Goal: Task Accomplishment & Management: Complete application form

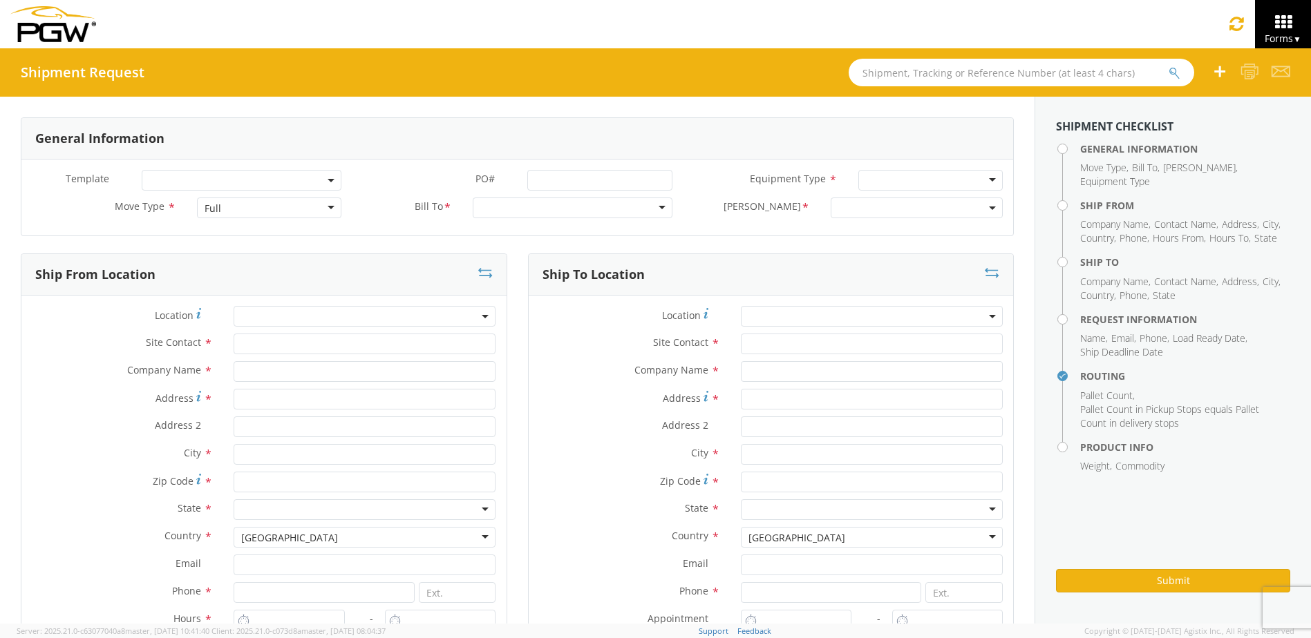
click at [327, 209] on div "Full" at bounding box center [269, 208] width 144 height 21
click at [327, 211] on div "Partial TL" at bounding box center [269, 208] width 144 height 21
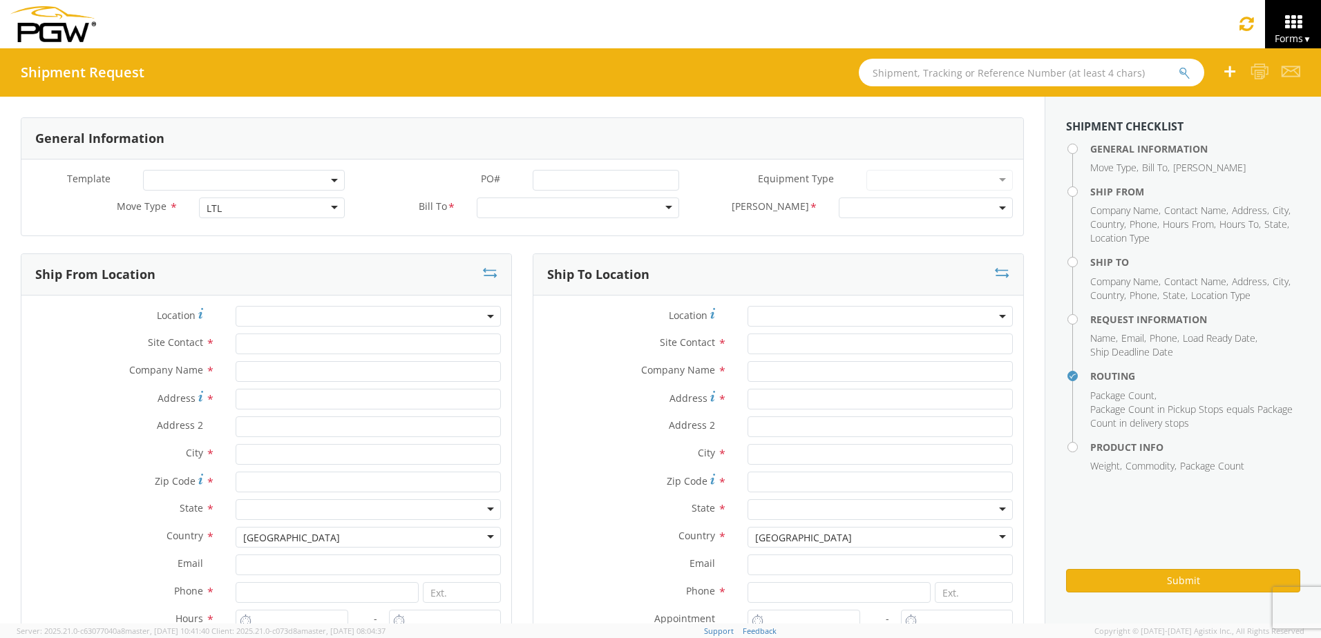
click at [496, 210] on div at bounding box center [578, 208] width 202 height 21
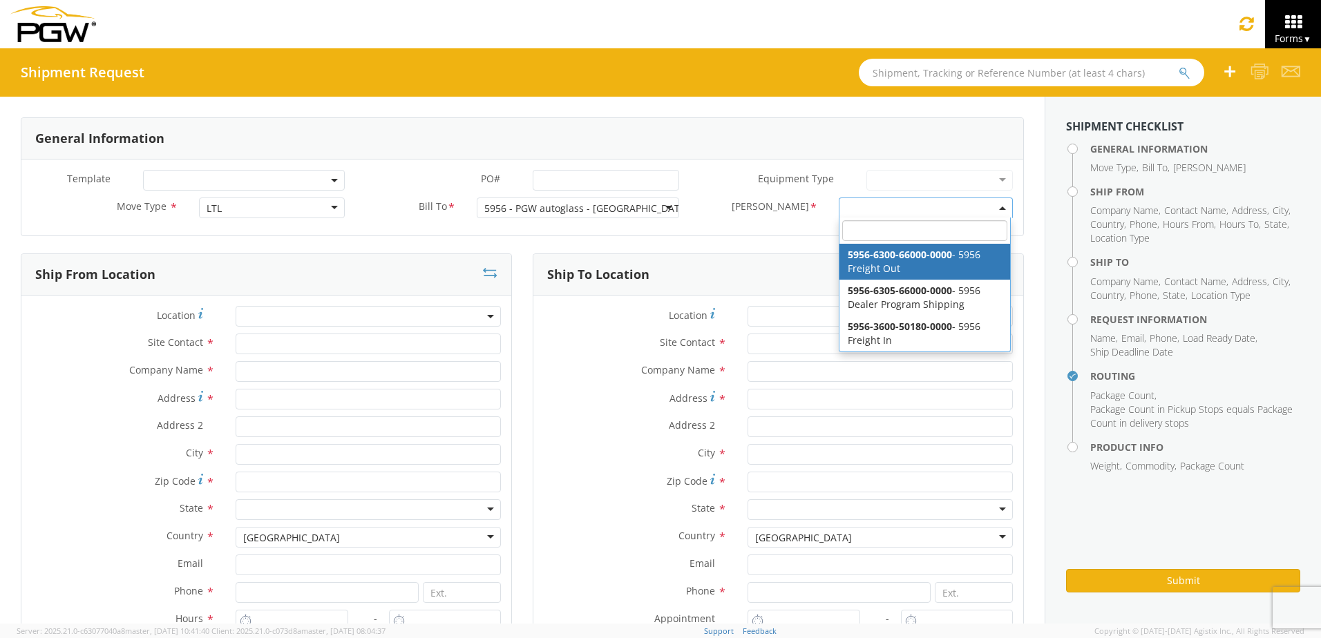
click at [987, 209] on span at bounding box center [926, 208] width 174 height 21
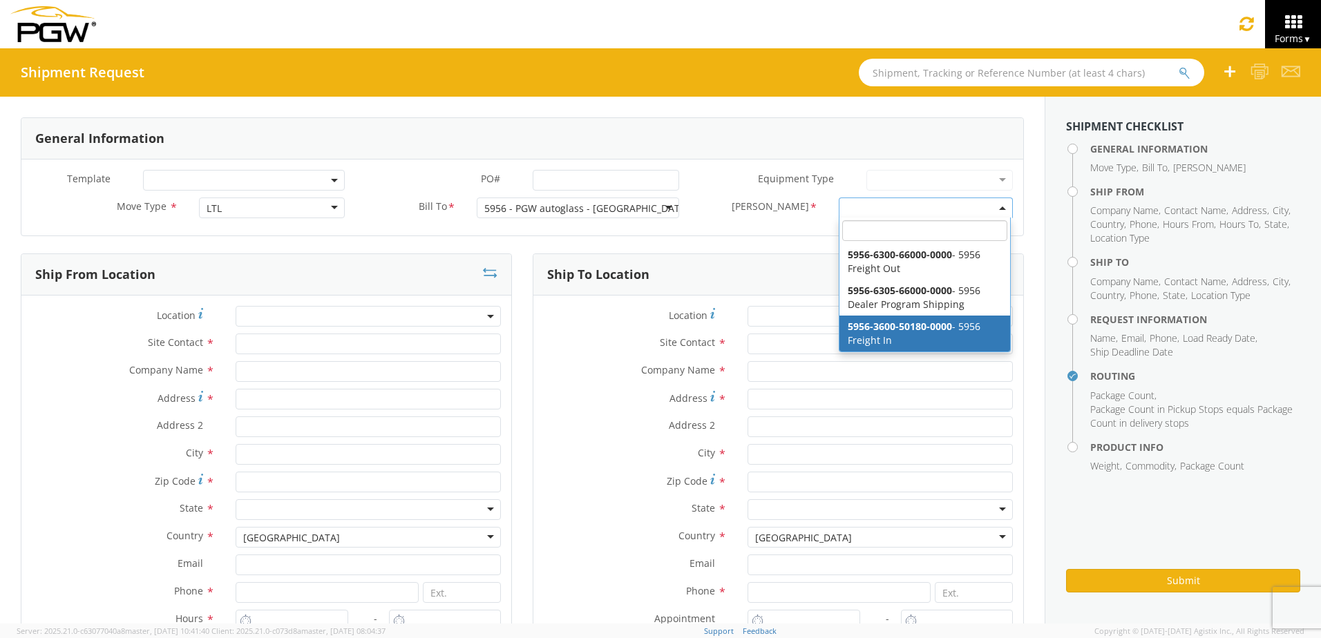
select select "5956-3600-50180-0000"
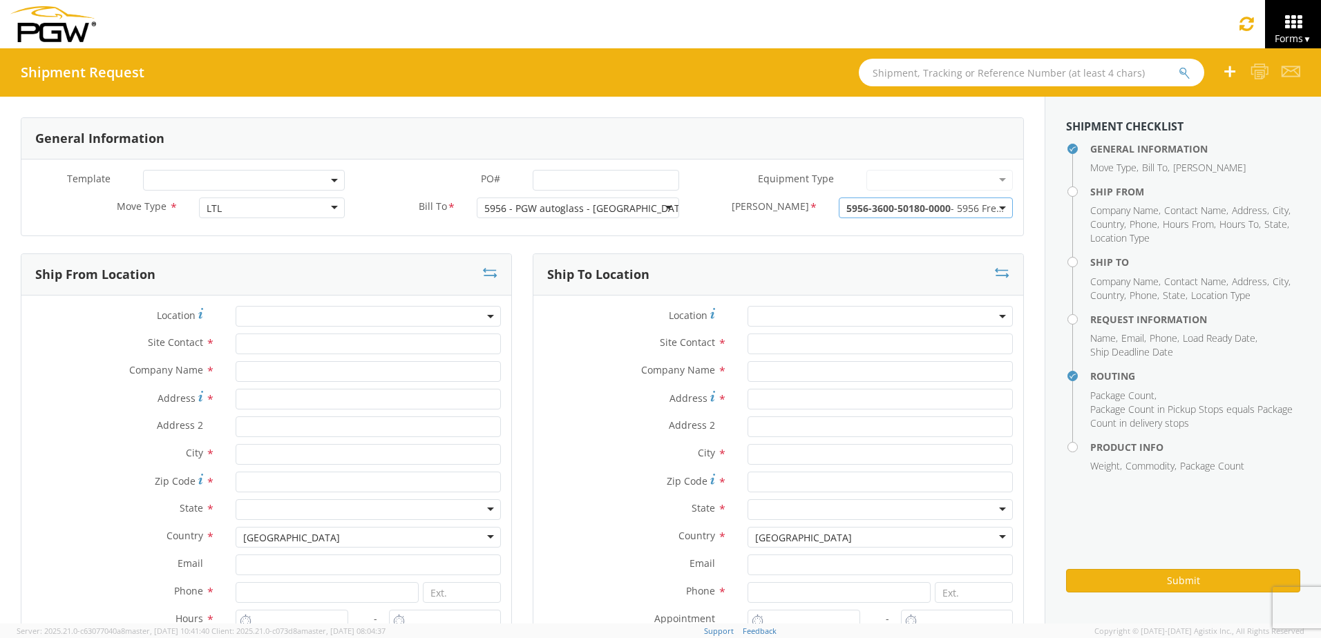
click at [487, 318] on b at bounding box center [490, 316] width 7 height 3
click at [289, 316] on span at bounding box center [368, 316] width 265 height 21
click at [291, 316] on span at bounding box center [368, 316] width 265 height 21
click at [296, 316] on span at bounding box center [368, 316] width 265 height 21
click at [193, 347] on span "Site Contact" at bounding box center [175, 342] width 55 height 13
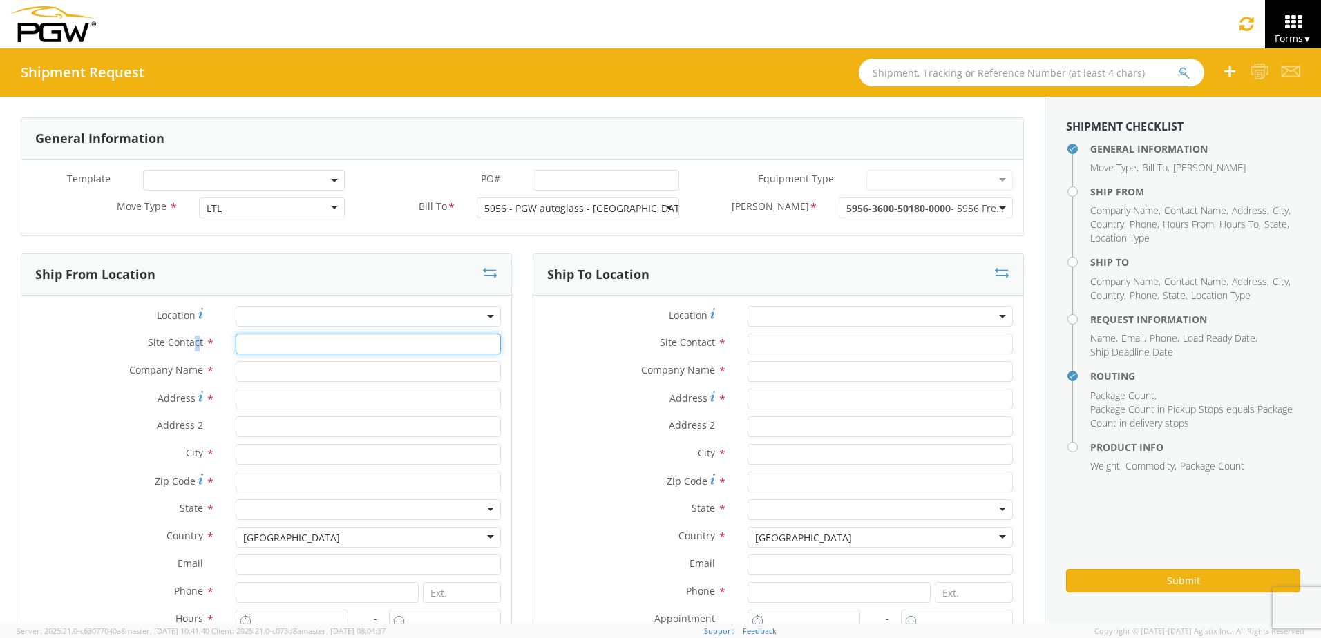
drag, startPoint x: 193, startPoint y: 347, endPoint x: 241, endPoint y: 336, distance: 48.8
click at [241, 336] on input "text" at bounding box center [368, 344] width 265 height 21
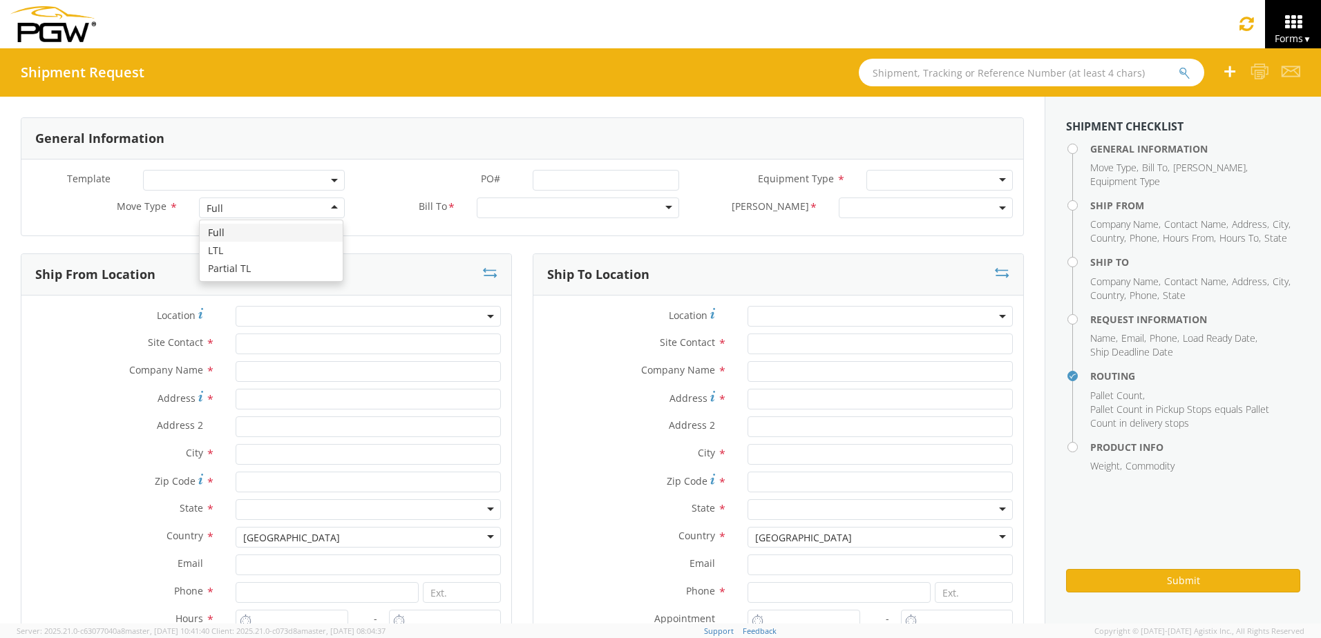
click at [334, 208] on div "Full" at bounding box center [272, 208] width 146 height 21
click at [658, 208] on div at bounding box center [578, 208] width 202 height 21
click at [661, 212] on div at bounding box center [578, 208] width 202 height 21
type input "pgw win"
click at [658, 209] on div at bounding box center [578, 208] width 202 height 21
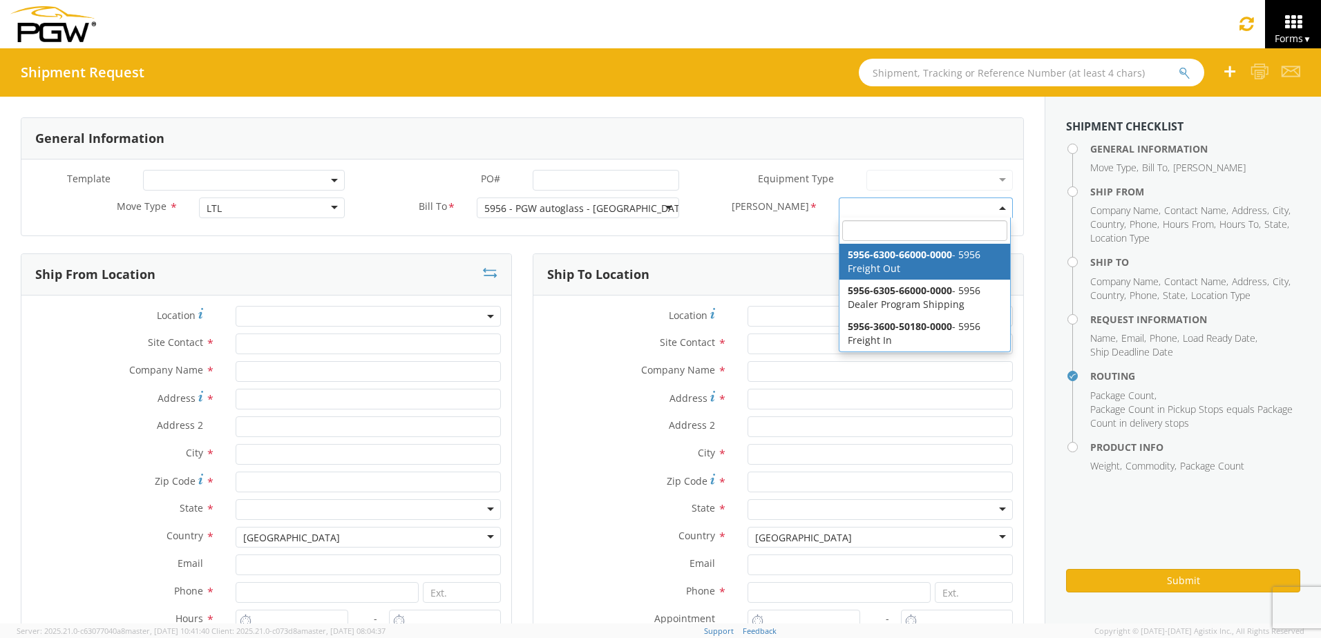
click at [996, 209] on span at bounding box center [926, 208] width 174 height 21
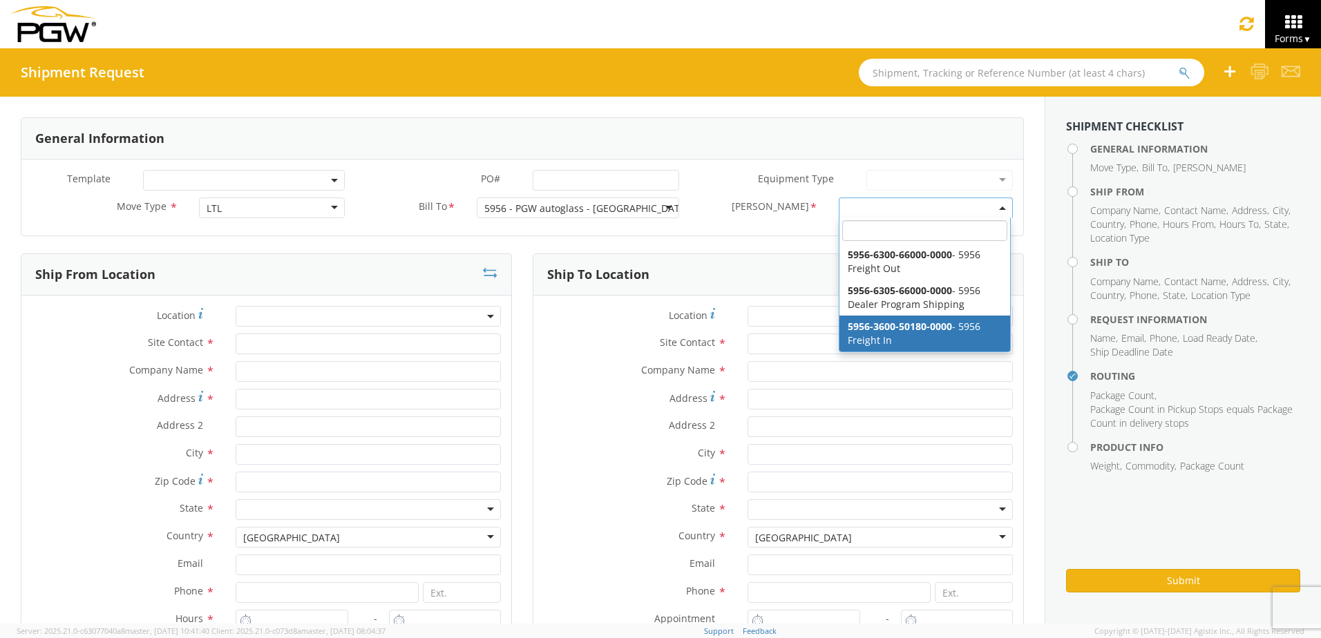
select select "5956-3600-50180-0000"
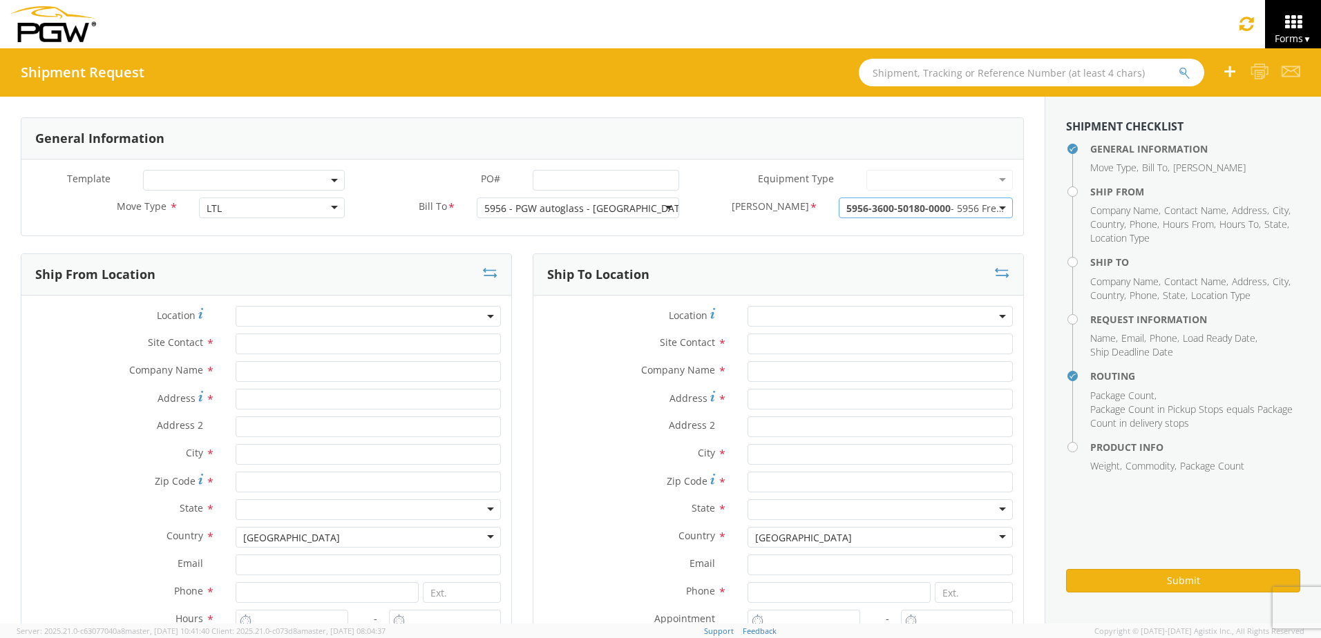
click at [489, 316] on span at bounding box center [368, 316] width 265 height 21
click at [363, 316] on span at bounding box center [368, 316] width 265 height 21
click at [265, 342] on input "text" at bounding box center [368, 344] width 265 height 21
click at [310, 360] on div "searching..." at bounding box center [368, 370] width 264 height 21
type input "[PERSON_NAME]"
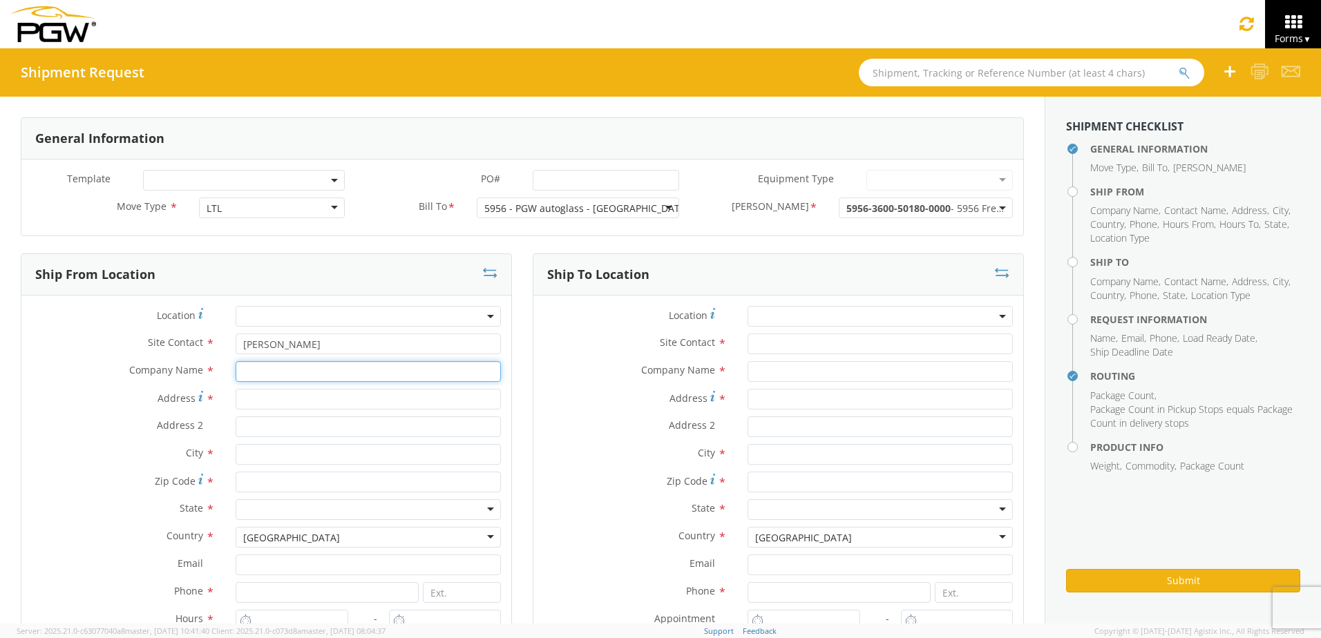
click at [301, 379] on input "text" at bounding box center [368, 371] width 265 height 21
type input "PGW Auto Glass"
type input "#10-[STREET_ADDRESS]"
type input "[PERSON_NAME]"
type input "S4N4N7"
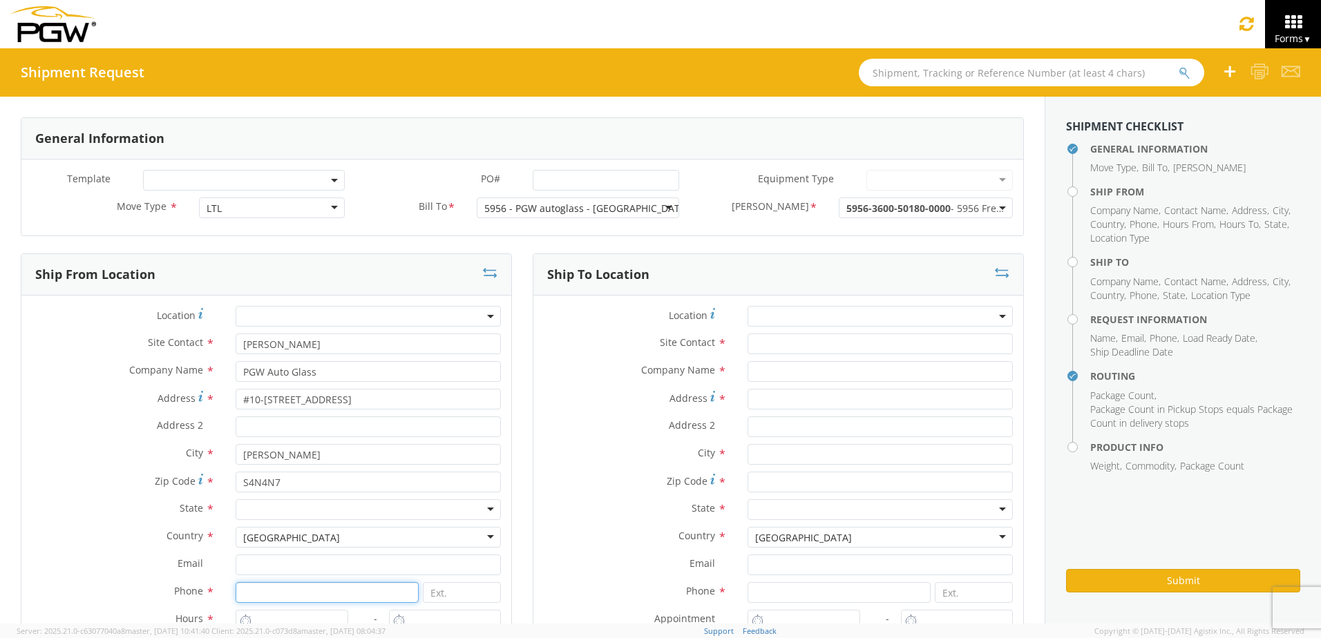
type input "[PHONE_NUMBER]"
type input "PGW auto glass"
type input "1832"
type input "[GEOGRAPHIC_DATA]"
type input "R2R 0N1"
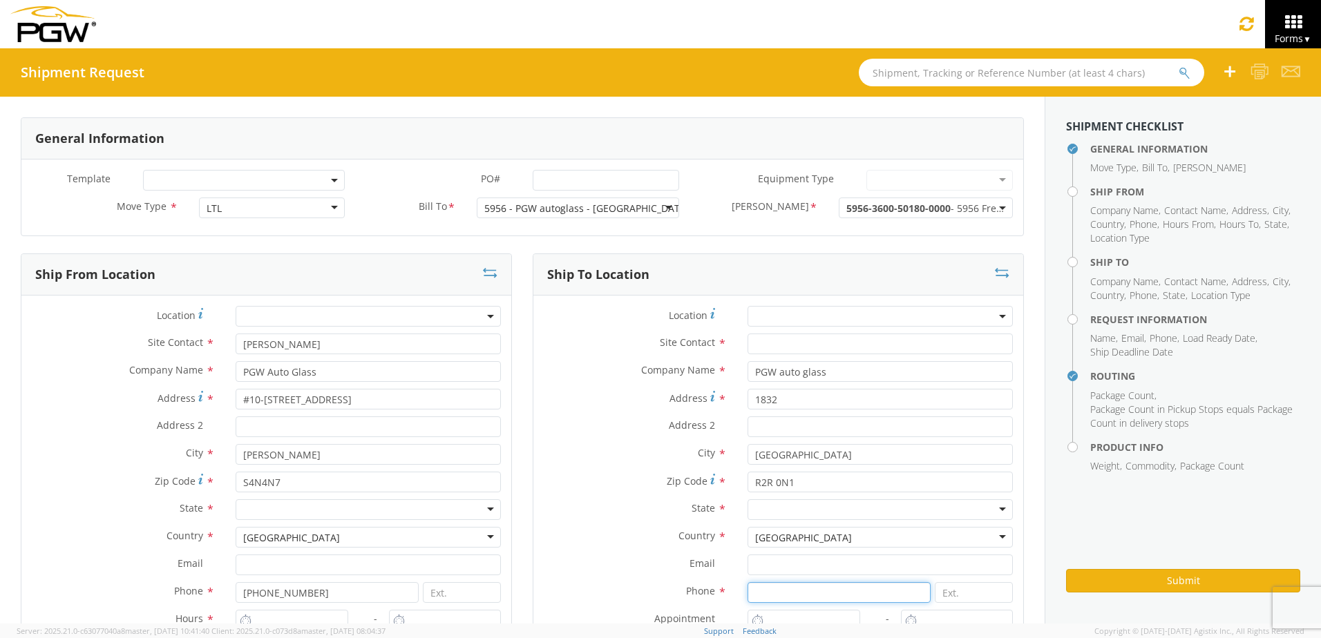
type input "[PHONE_NUMBER]"
type input "[PERSON_NAME]"
type input "[EMAIL_ADDRESS][DOMAIN_NAME]"
type input "[PHONE_NUMBER]"
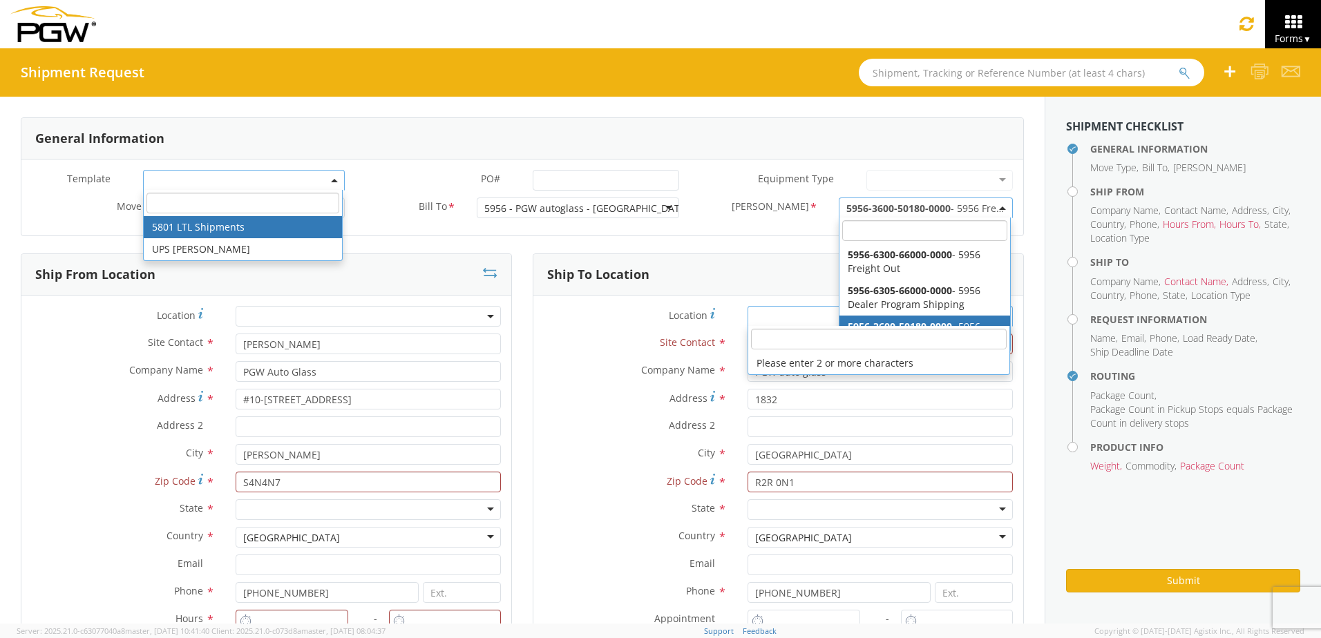
click at [483, 535] on div "[GEOGRAPHIC_DATA]" at bounding box center [368, 537] width 265 height 21
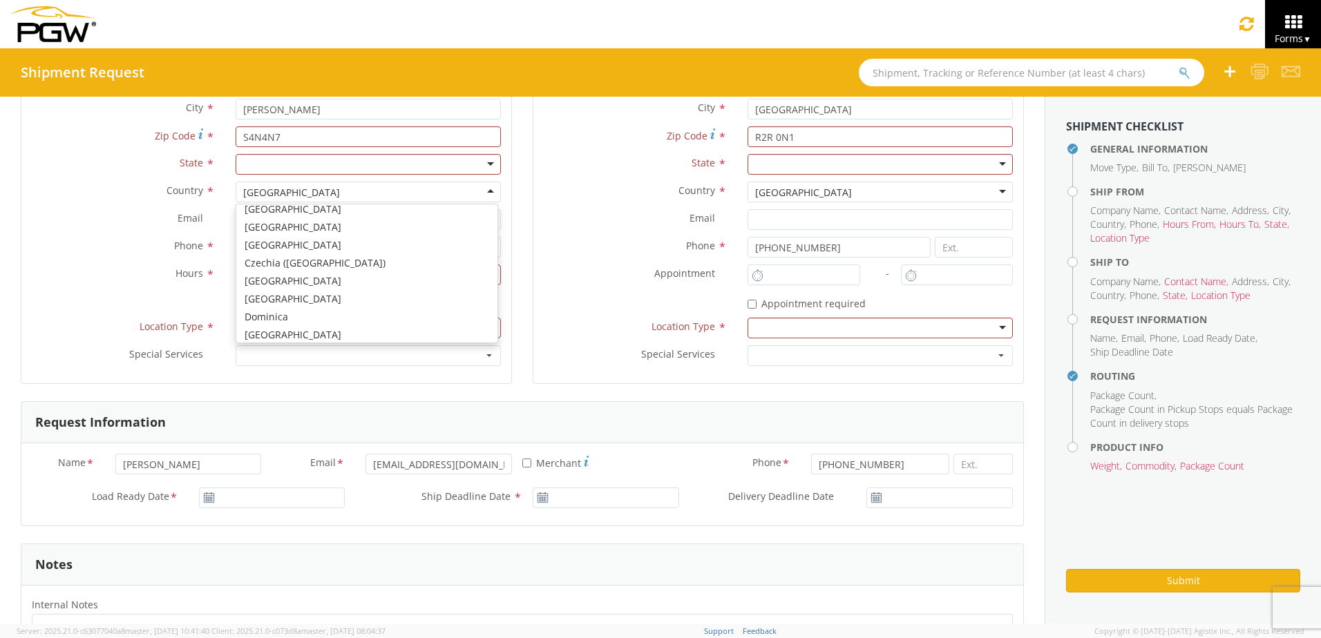
scroll to position [586, 0]
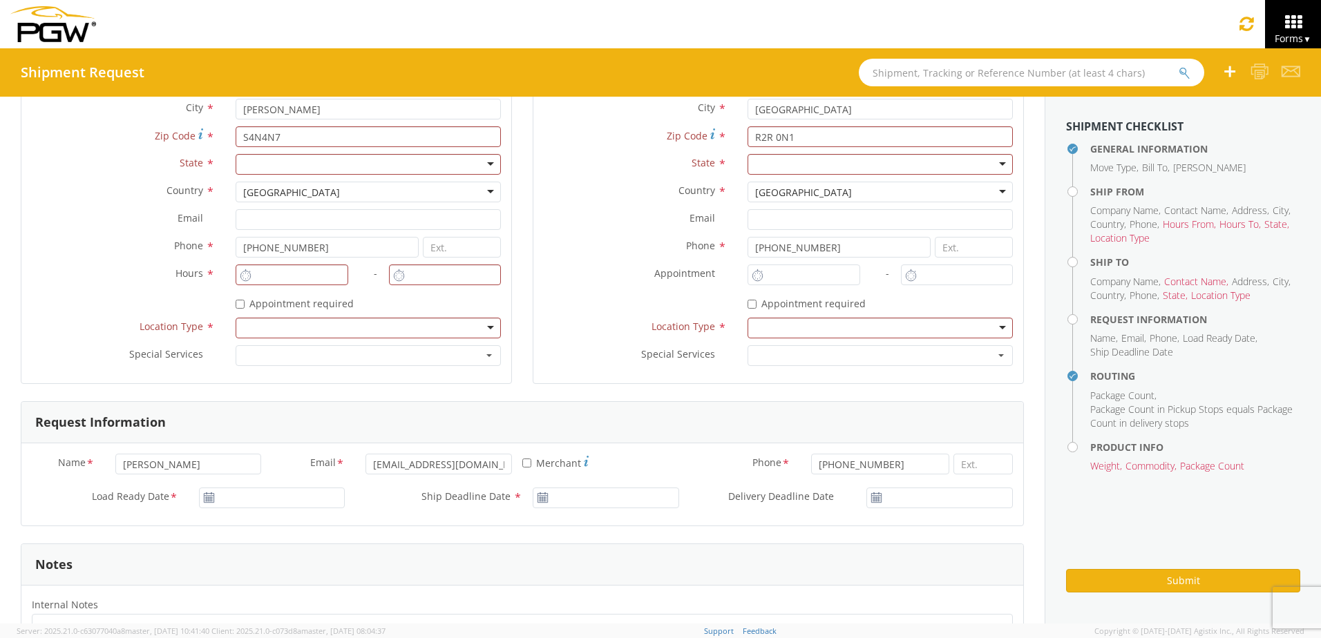
click at [482, 162] on div at bounding box center [368, 164] width 265 height 21
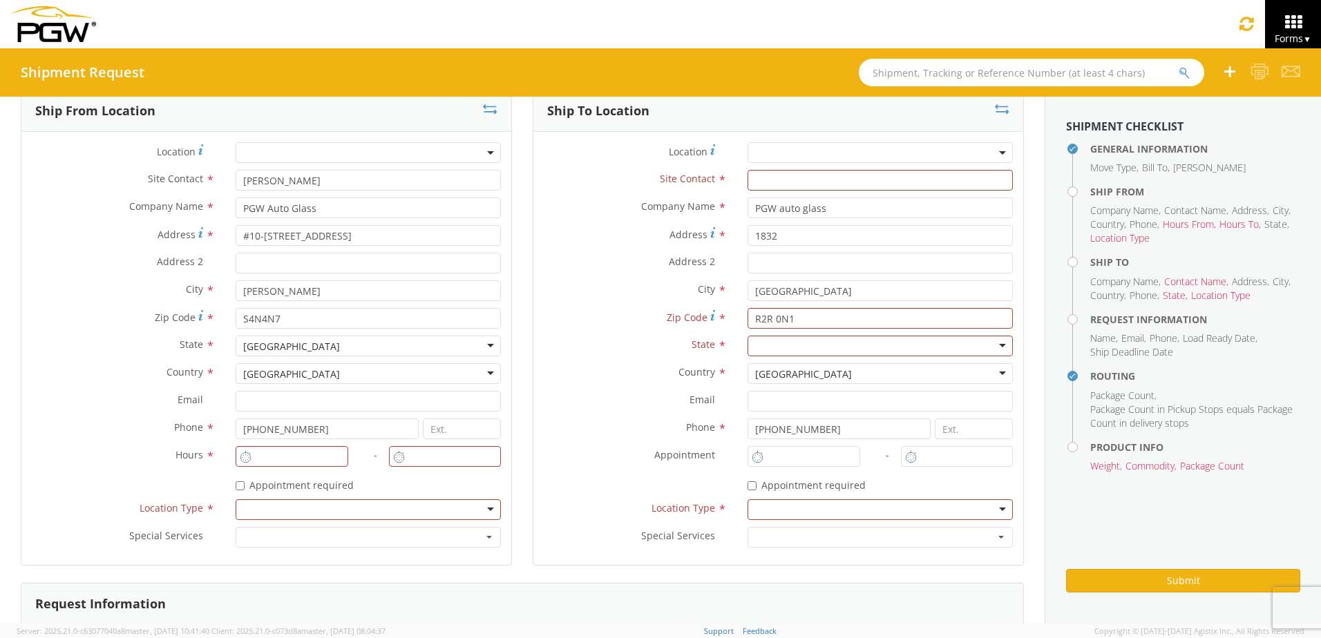
scroll to position [138, 0]
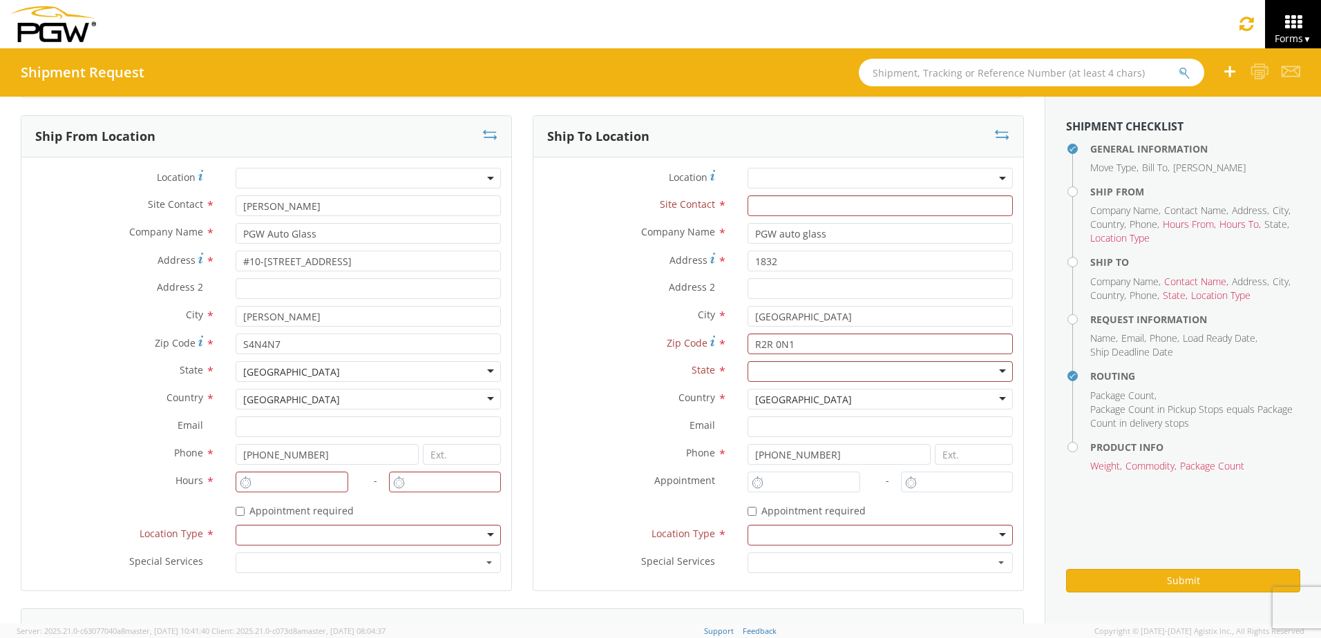
click at [482, 176] on span at bounding box center [368, 178] width 265 height 21
click at [524, 235] on div "Ship To Location Location * Site Contact * Company Name * PGW auto glass search…" at bounding box center [778, 361] width 512 height 493
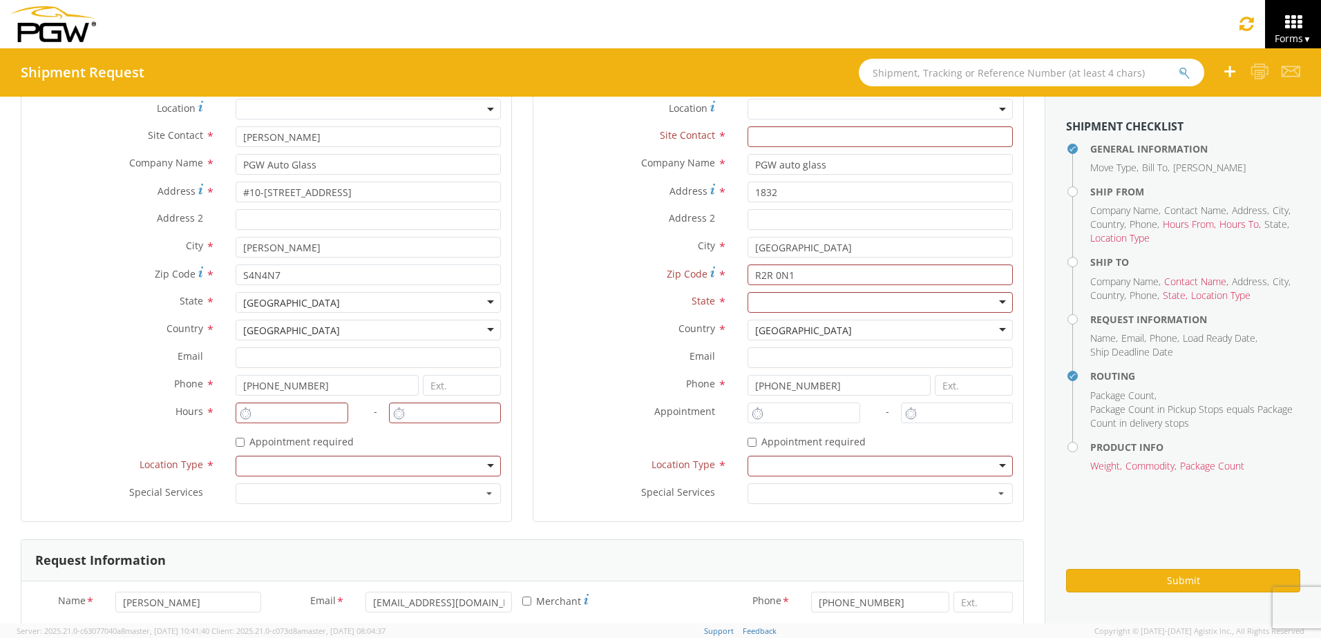
scroll to position [276, 0]
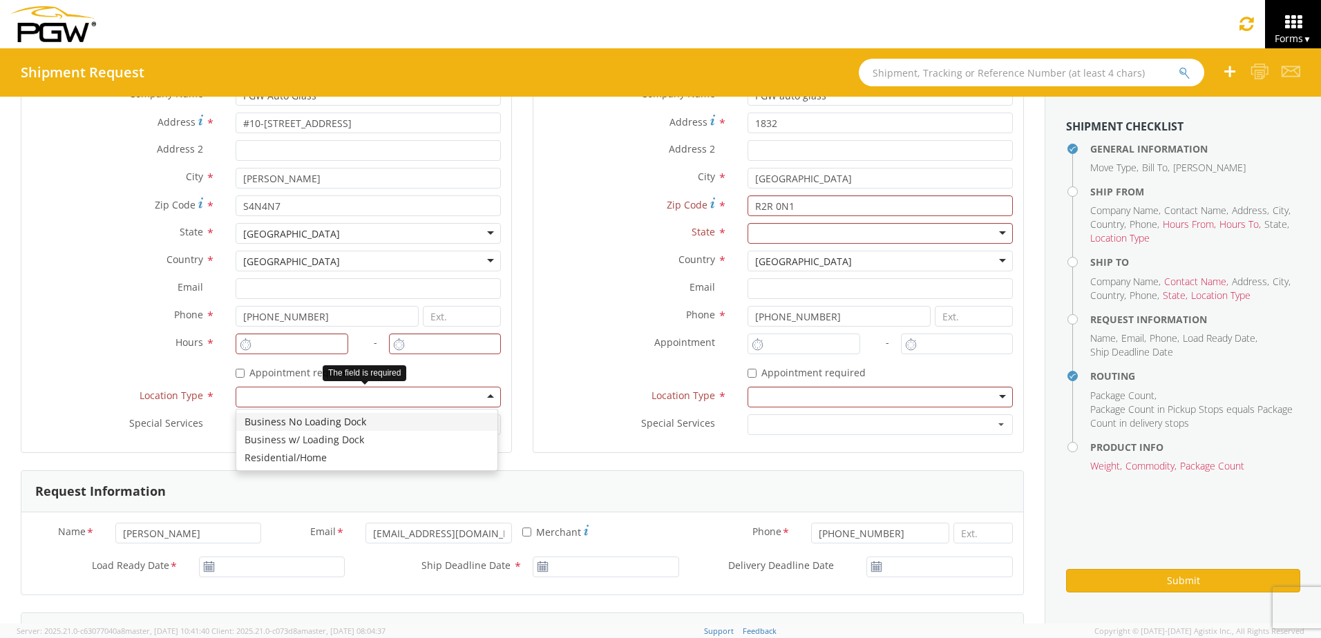
click at [478, 392] on div at bounding box center [368, 397] width 265 height 21
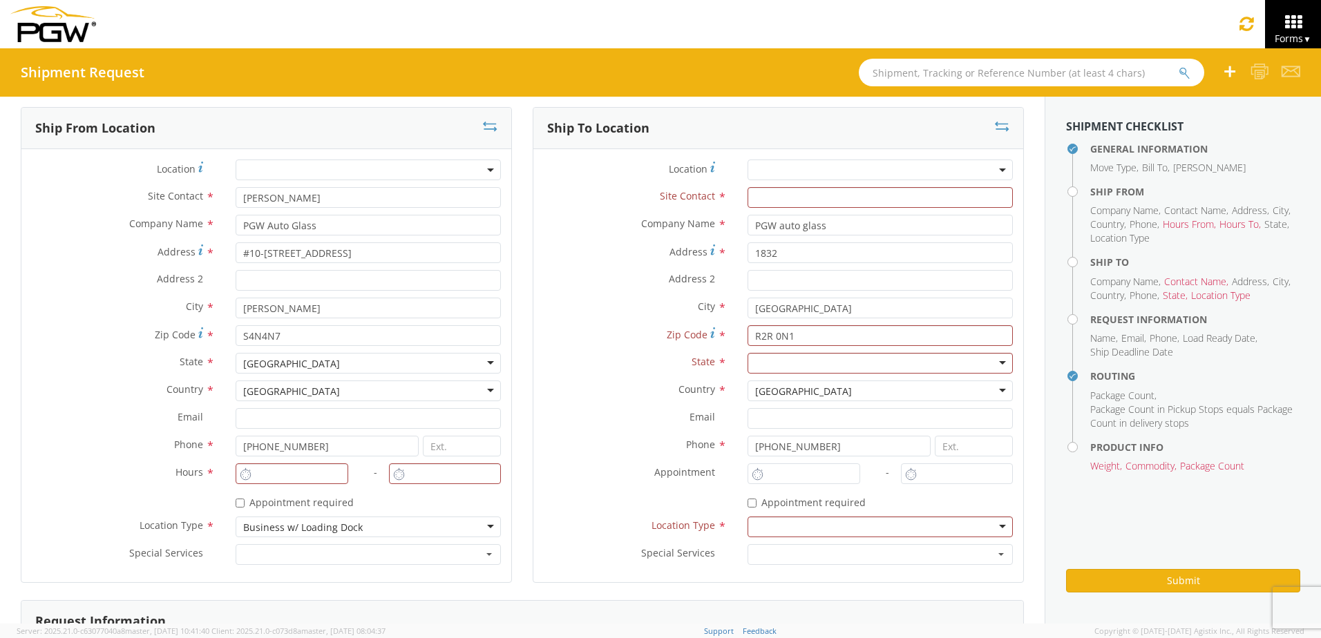
scroll to position [138, 0]
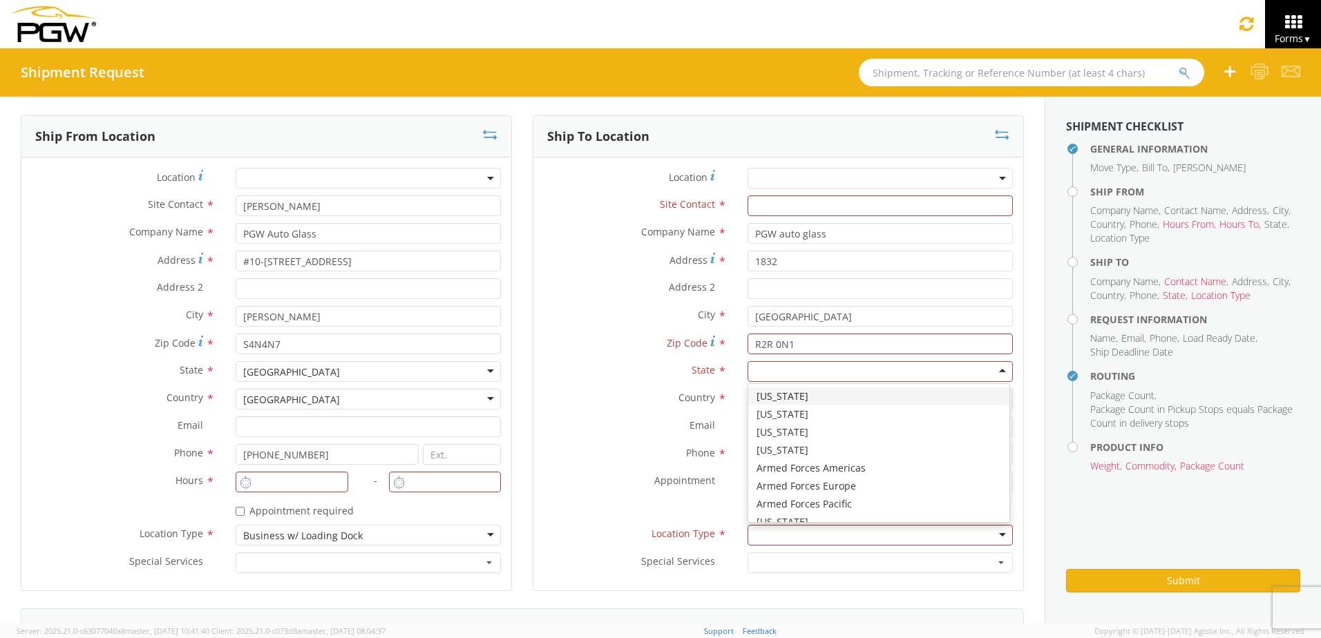
click at [988, 374] on div at bounding box center [880, 371] width 265 height 21
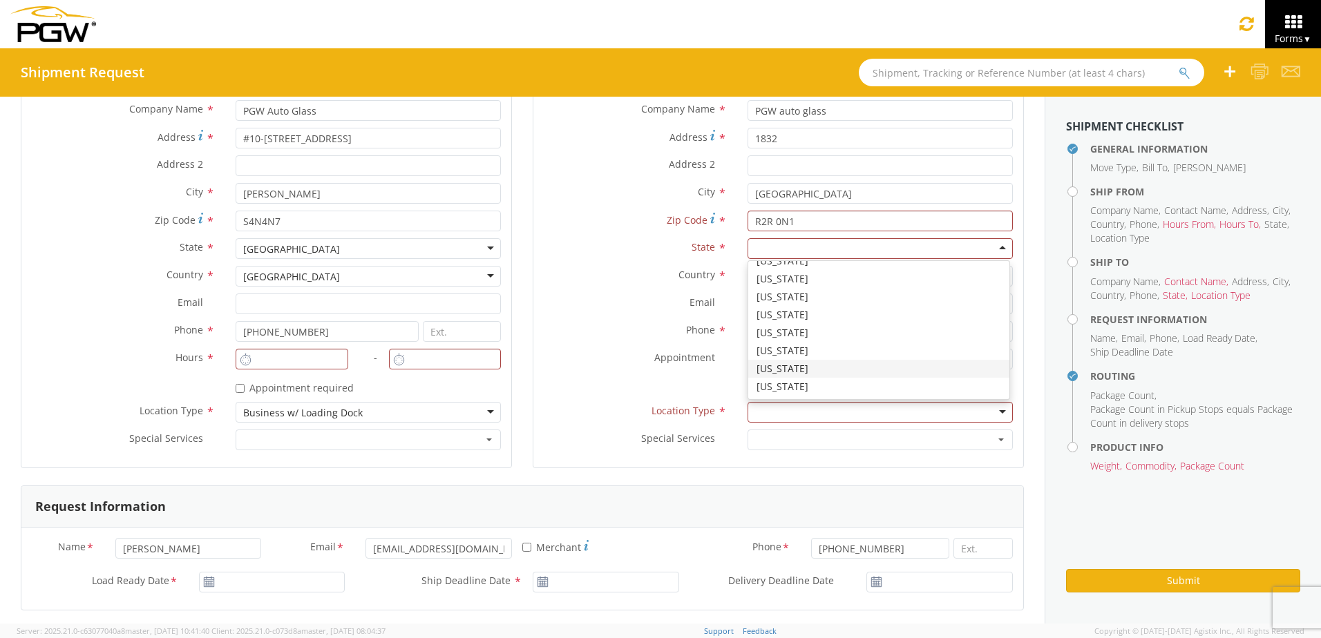
scroll to position [415, 0]
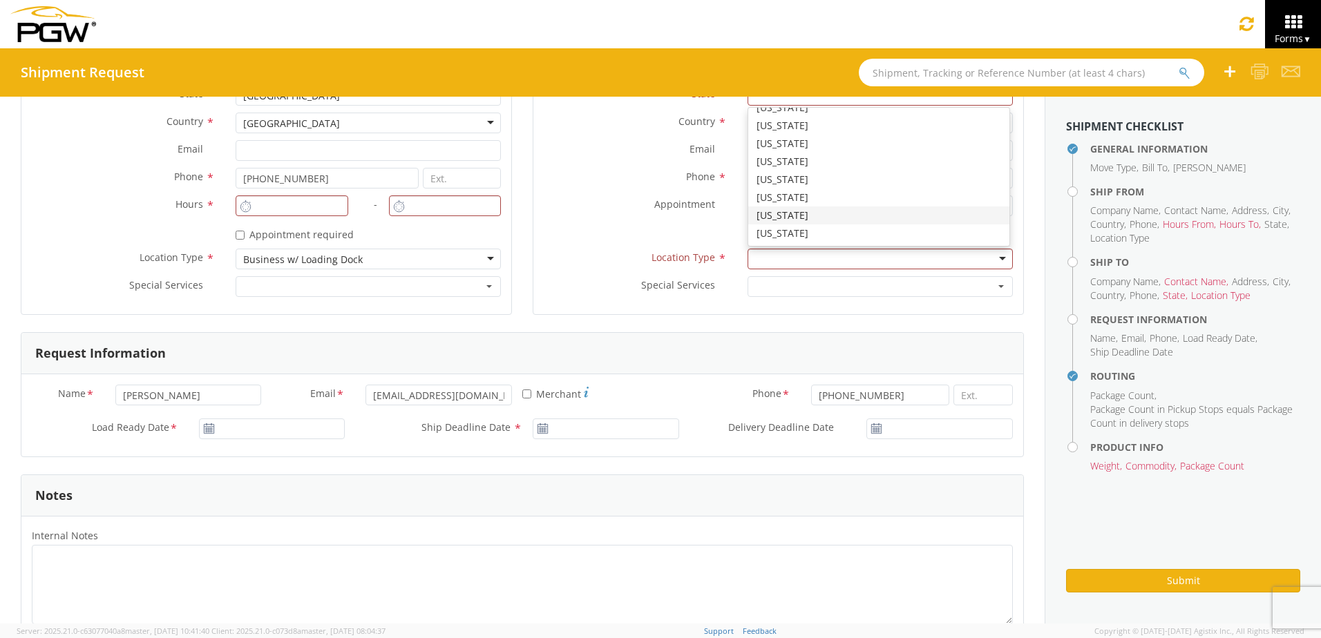
click at [623, 247] on div "* Appointment required" at bounding box center [778, 236] width 490 height 26
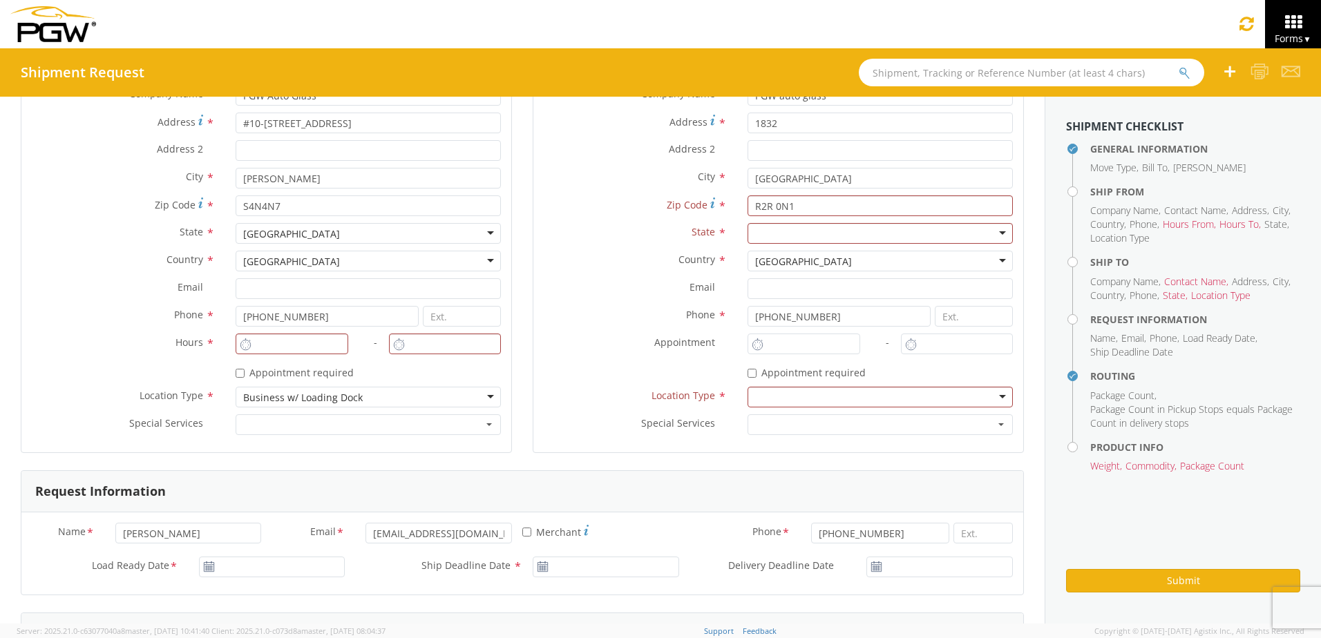
click at [991, 260] on div "[GEOGRAPHIC_DATA]" at bounding box center [880, 261] width 265 height 21
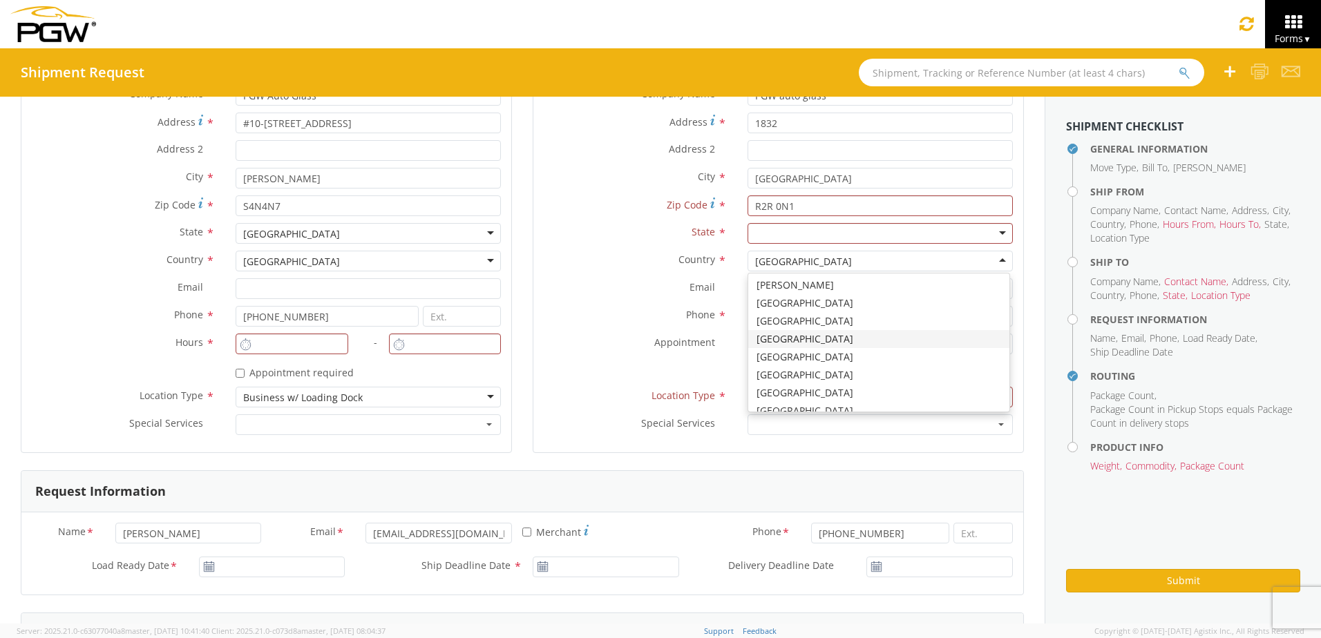
scroll to position [650, 0]
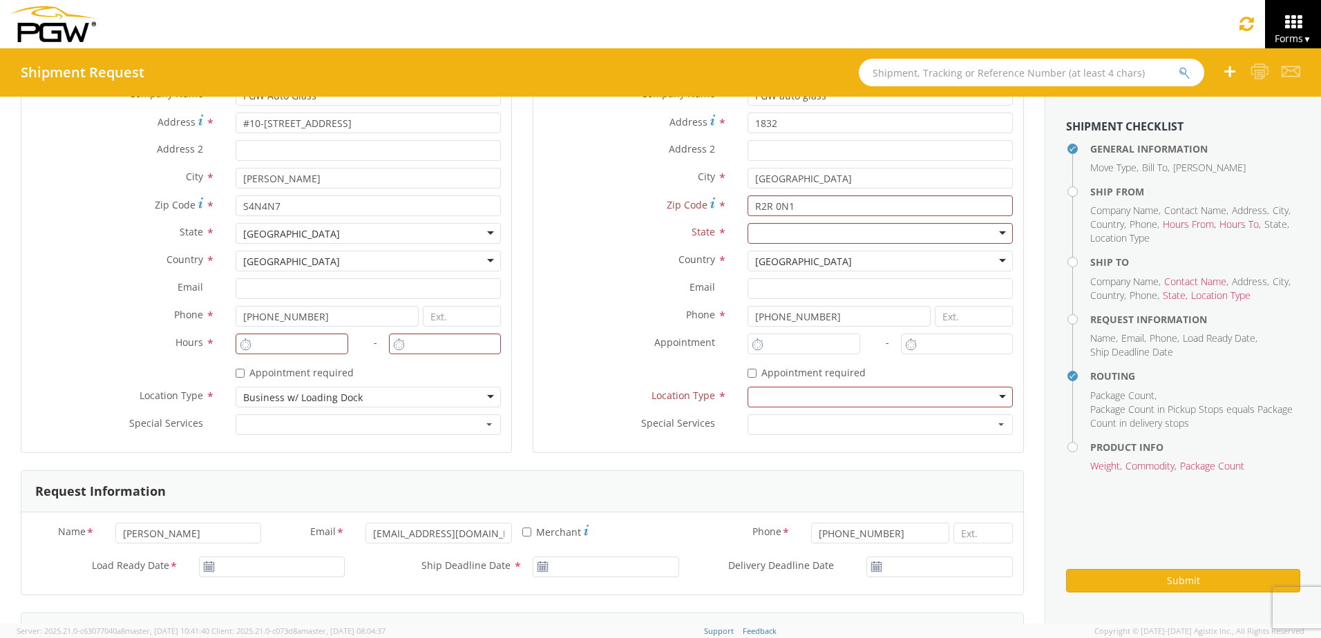
click at [990, 230] on div at bounding box center [880, 233] width 265 height 21
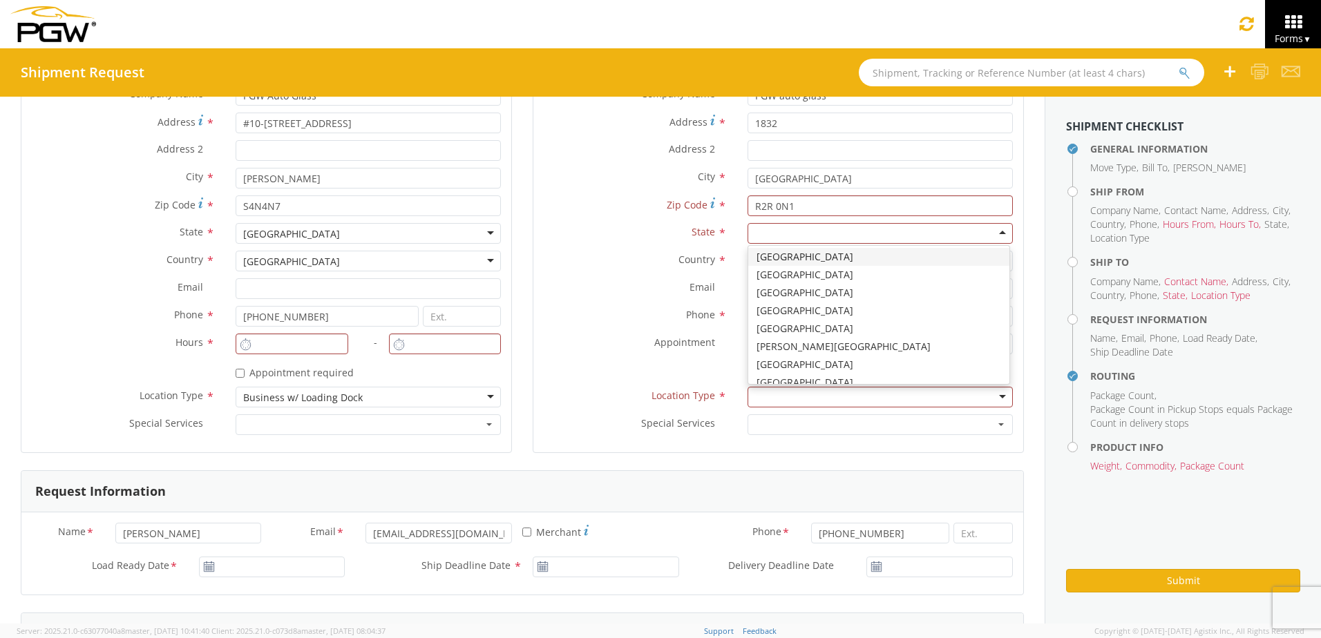
scroll to position [102, 0]
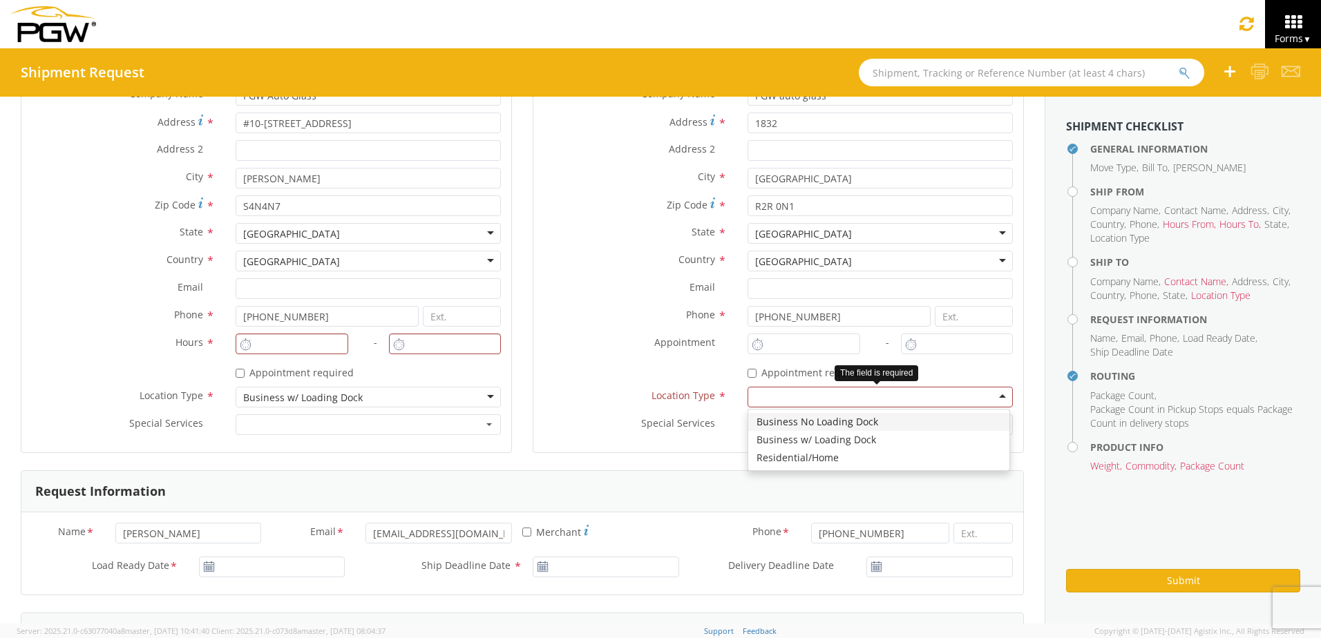
click at [992, 388] on div at bounding box center [880, 397] width 265 height 21
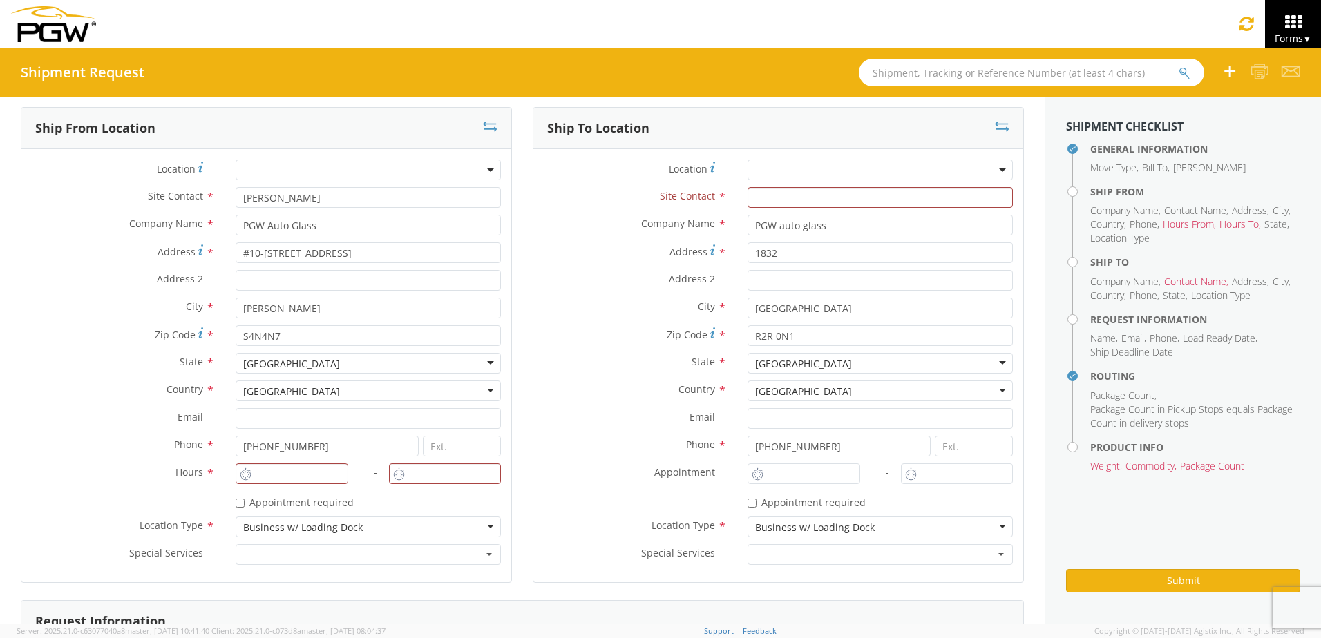
scroll to position [138, 0]
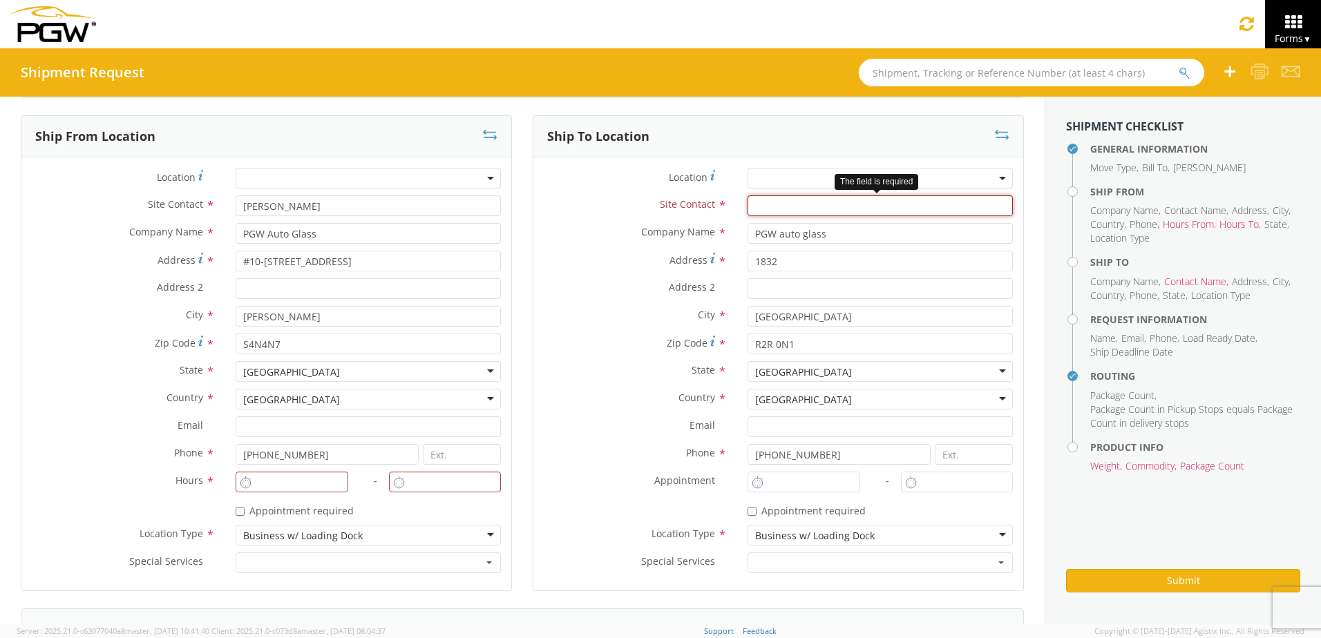
click at [782, 211] on input "text" at bounding box center [880, 206] width 265 height 21
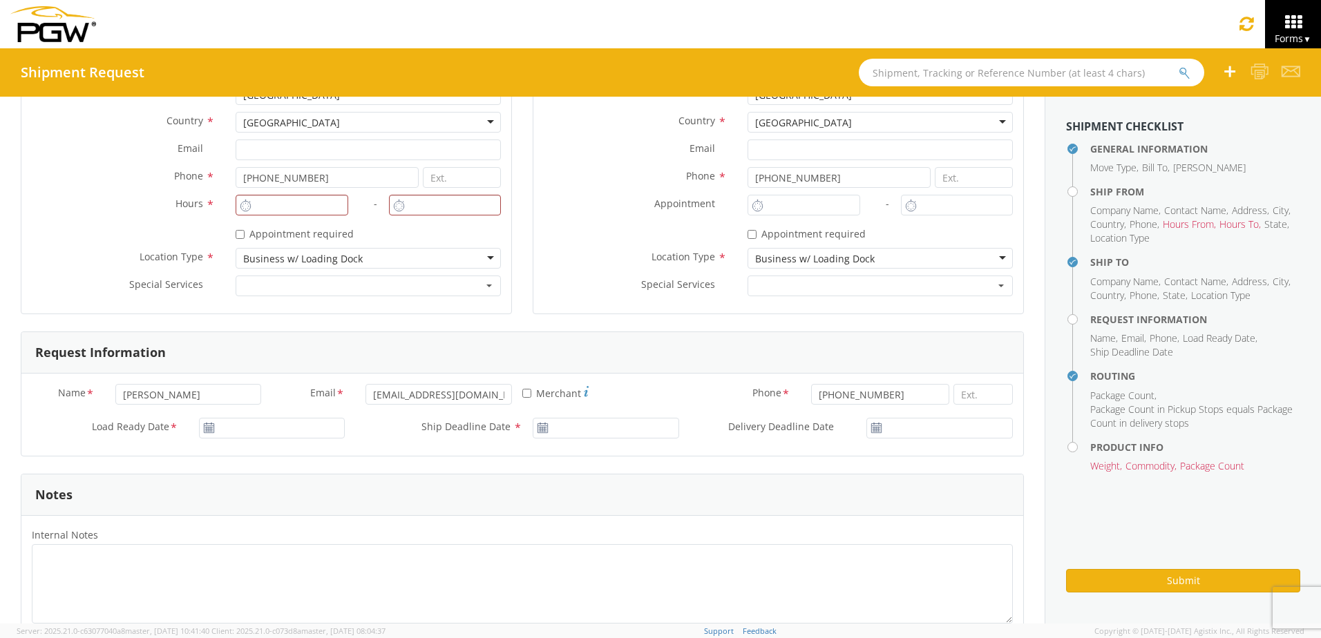
scroll to position [484, 0]
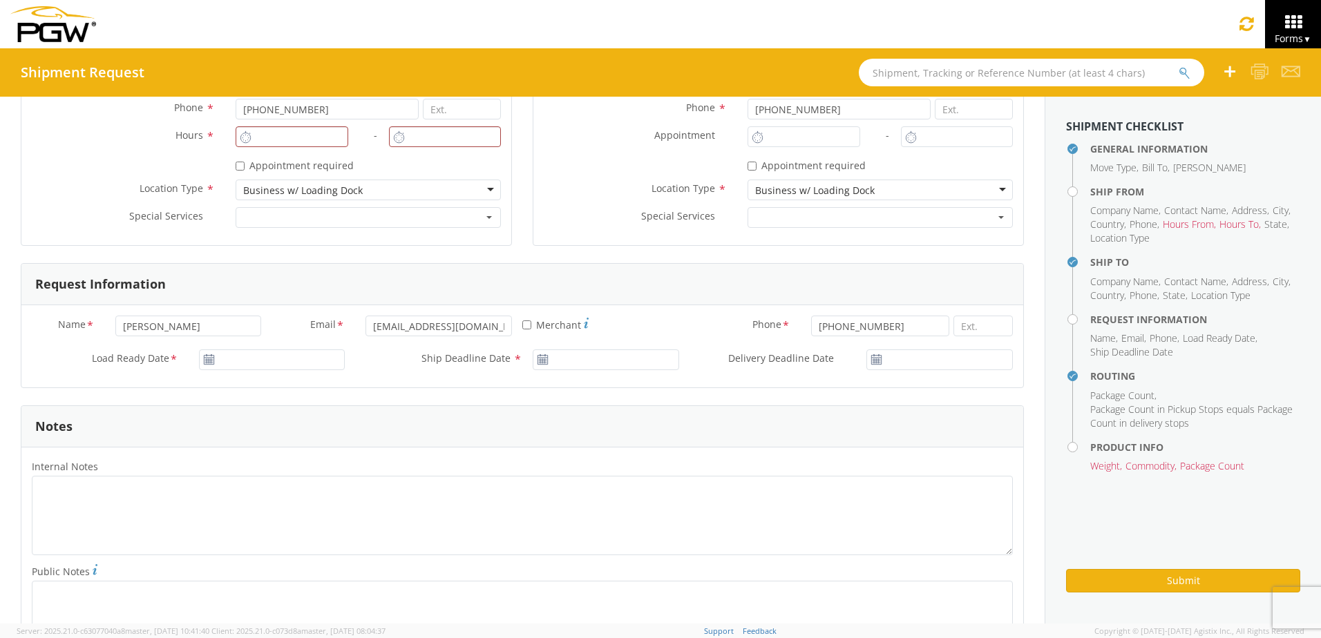
type input "[PERSON_NAME]"
type input "[DATE]"
click at [204, 365] on input "[DATE]" at bounding box center [272, 360] width 146 height 21
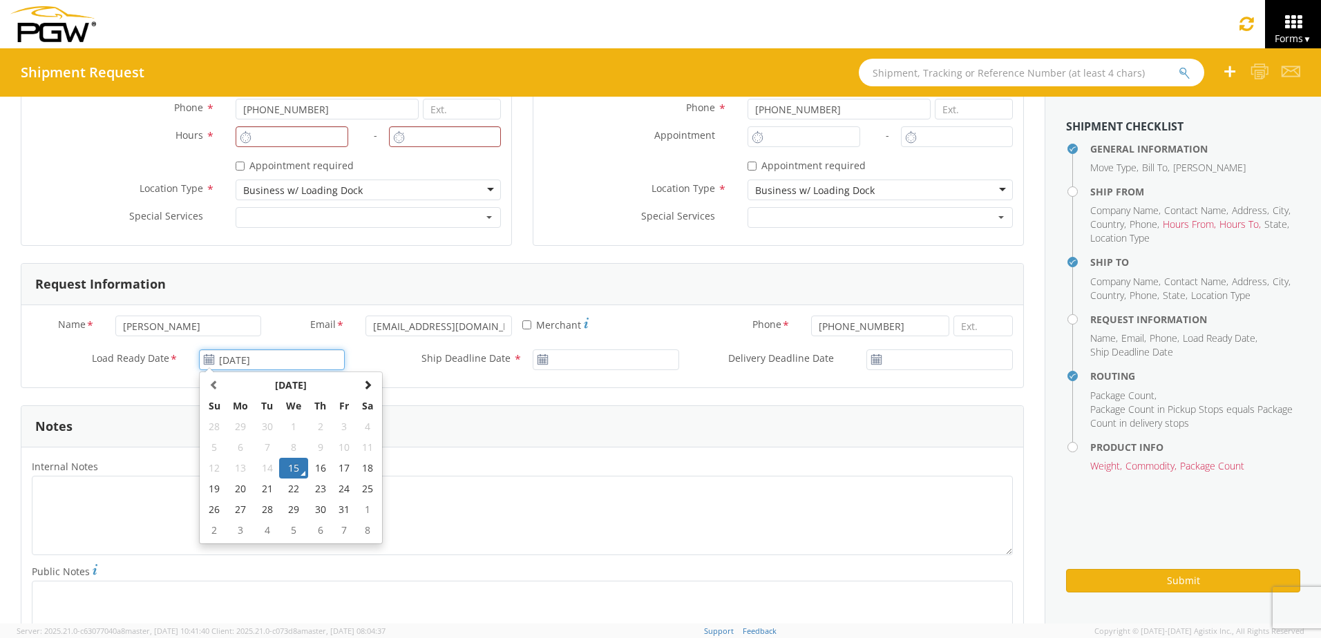
click at [292, 462] on td "15" at bounding box center [293, 468] width 29 height 21
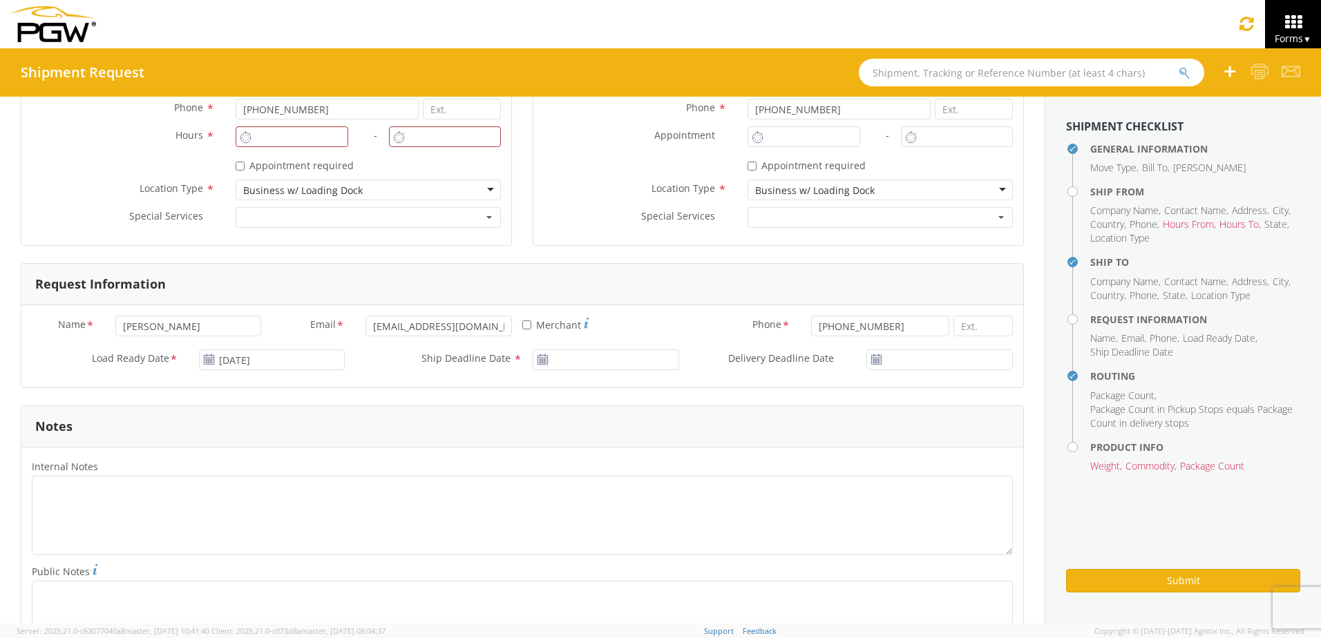
click at [539, 362] on icon at bounding box center [543, 359] width 12 height 11
click at [538, 359] on icon at bounding box center [543, 359] width 12 height 11
click at [538, 356] on use at bounding box center [543, 359] width 10 height 10
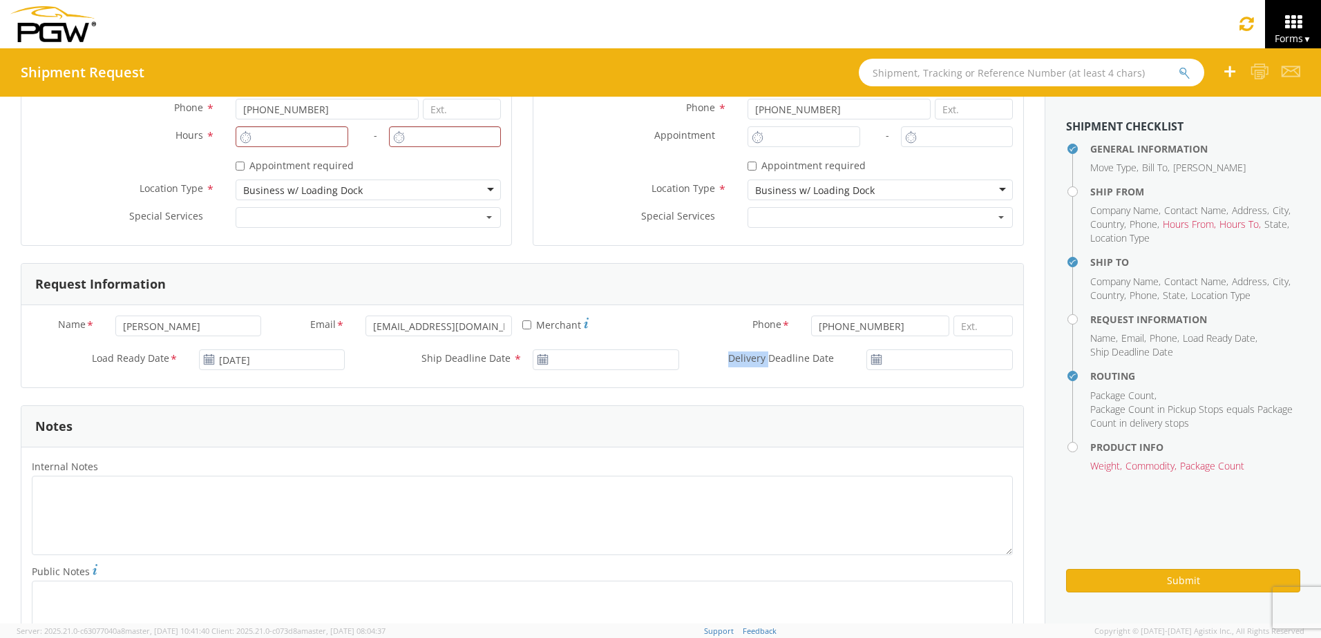
click at [538, 356] on use at bounding box center [543, 359] width 10 height 10
drag, startPoint x: 533, startPoint y: 356, endPoint x: 542, endPoint y: 363, distance: 11.9
click at [542, 363] on use at bounding box center [543, 359] width 10 height 10
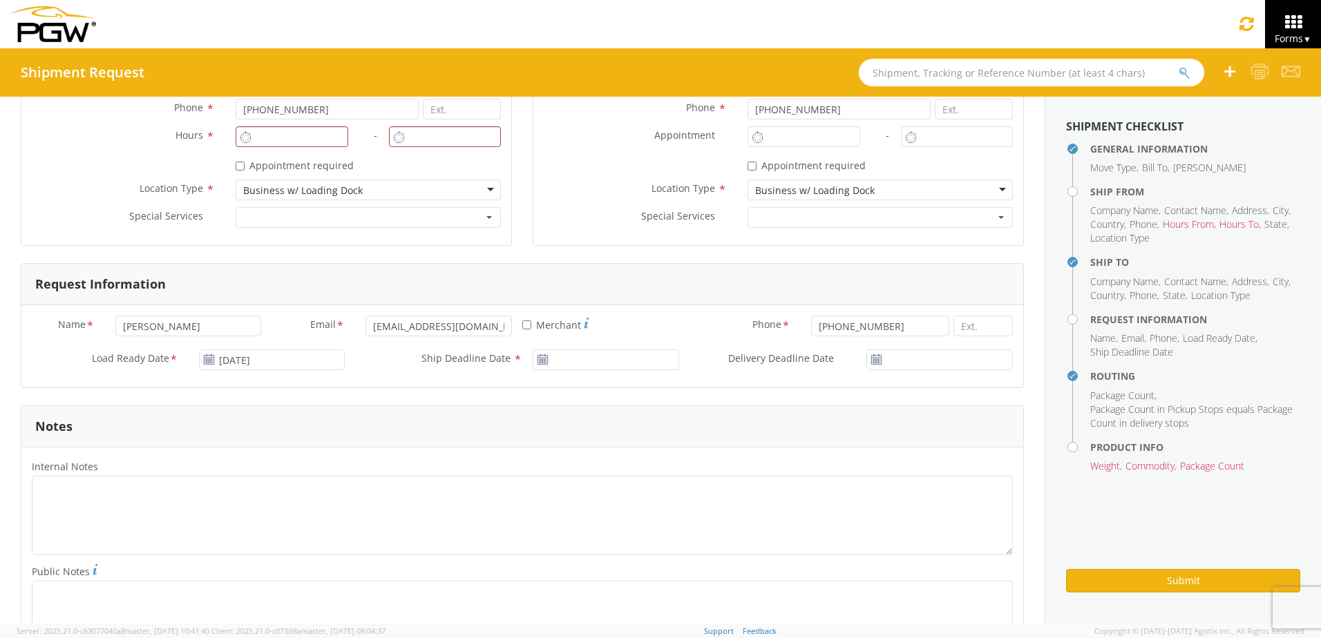
click at [872, 358] on use at bounding box center [877, 359] width 10 height 10
click at [539, 357] on icon at bounding box center [543, 359] width 12 height 11
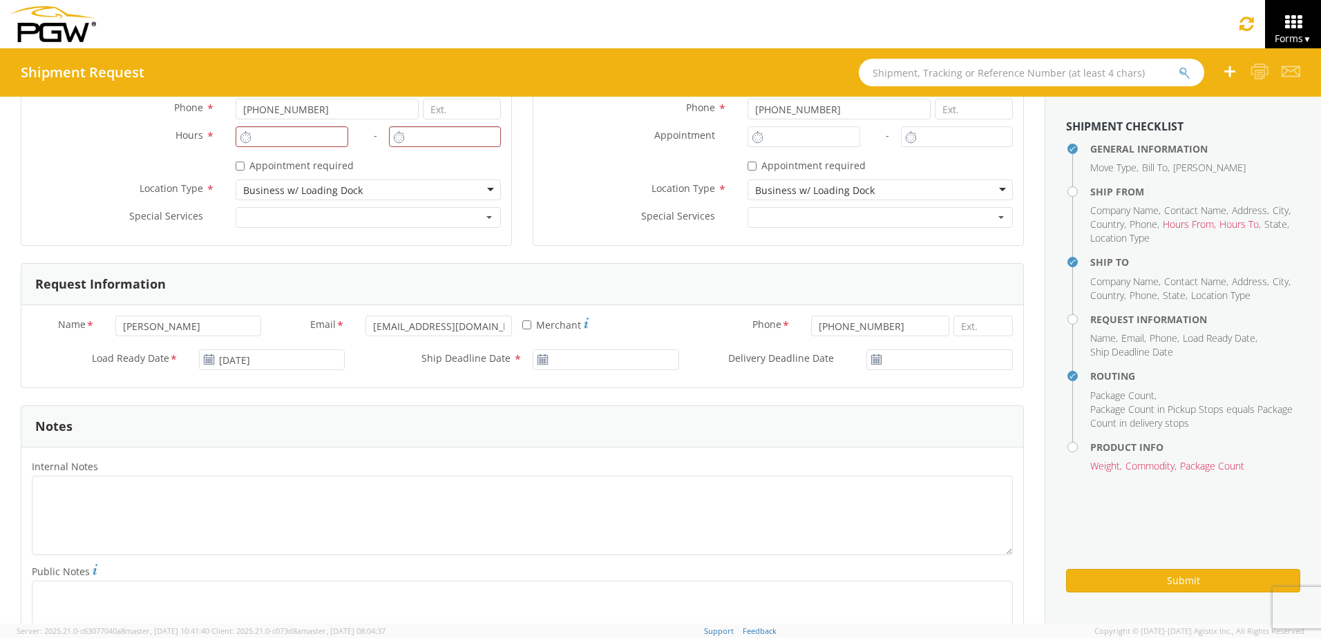
drag, startPoint x: 539, startPoint y: 357, endPoint x: 526, endPoint y: 356, distance: 13.1
click at [526, 356] on div at bounding box center [605, 360] width 167 height 21
click at [540, 361] on use at bounding box center [543, 359] width 10 height 10
click at [872, 356] on use at bounding box center [877, 359] width 10 height 10
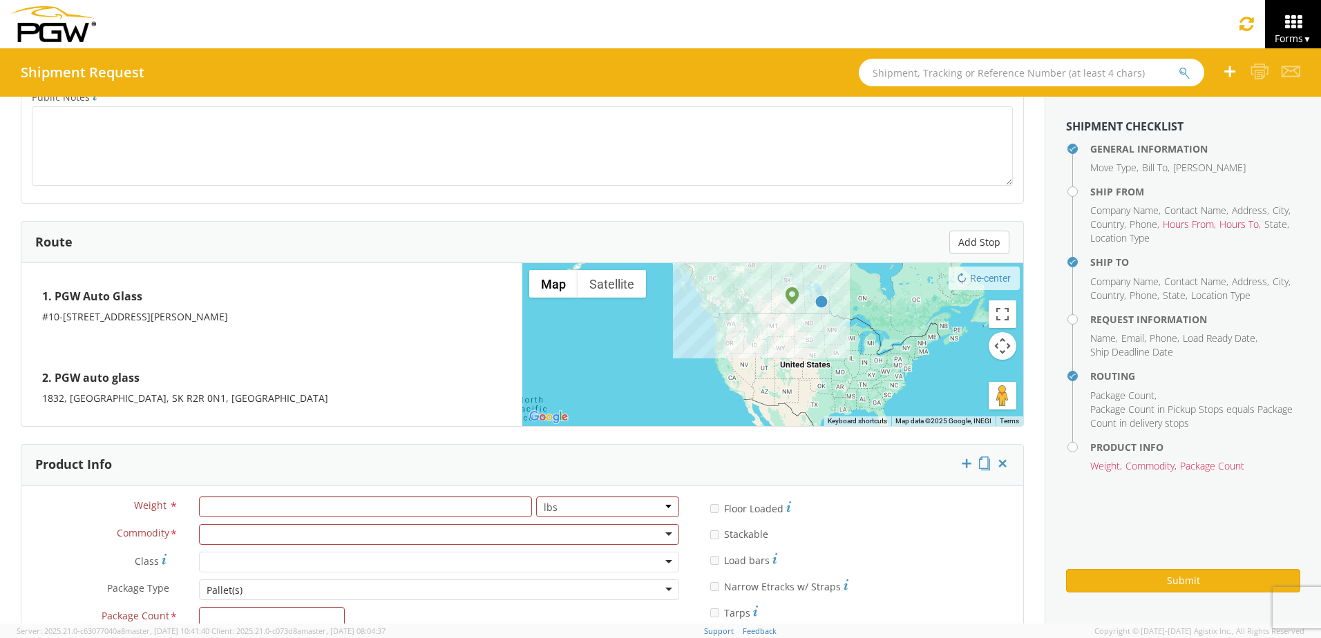
scroll to position [1096, 0]
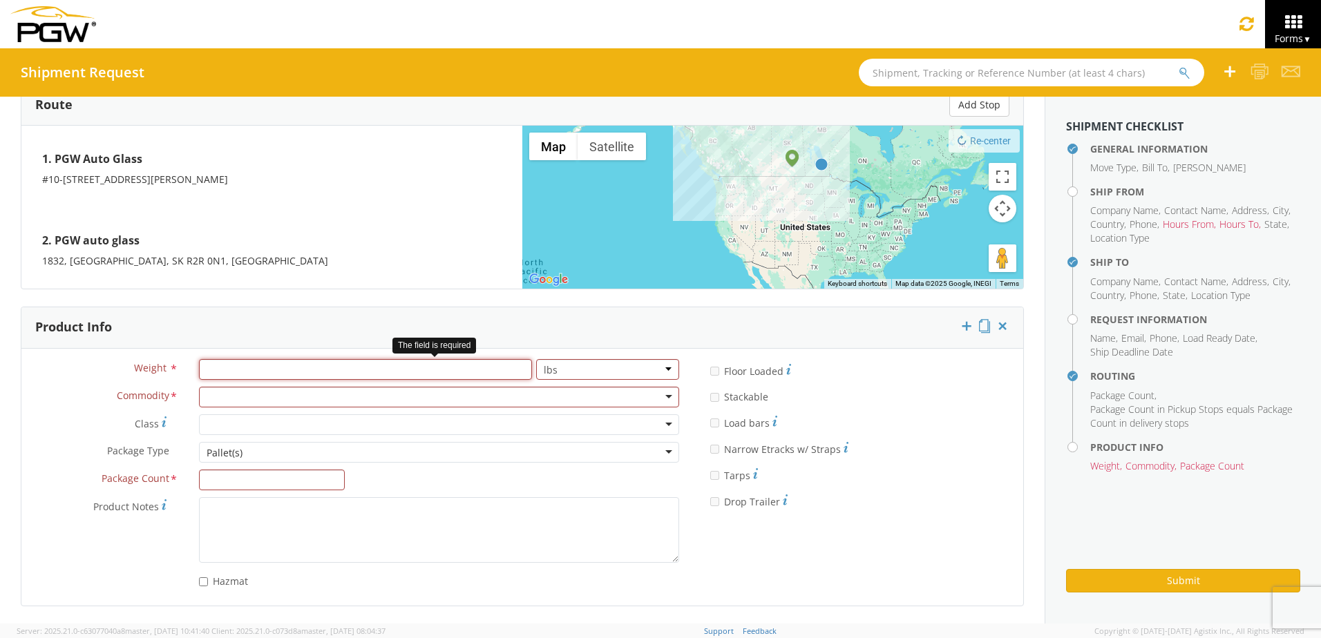
click at [497, 368] on input "number" at bounding box center [365, 369] width 333 height 21
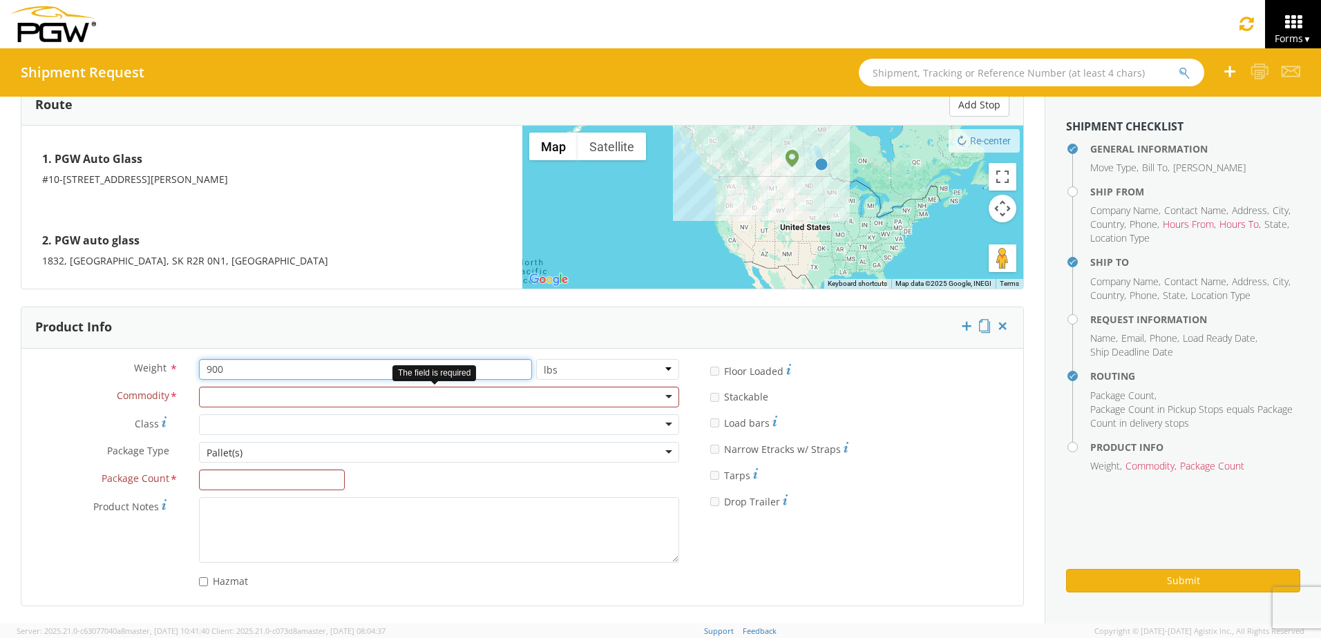
type input "900"
click at [243, 387] on div at bounding box center [439, 397] width 480 height 21
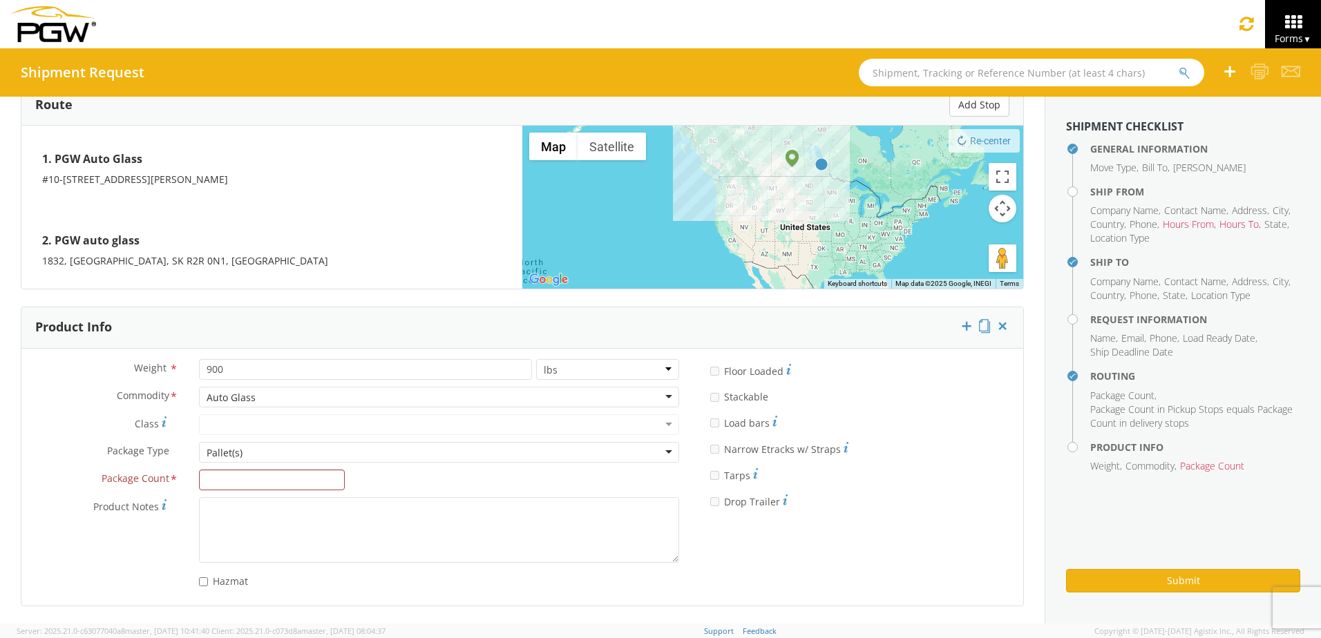
click at [658, 422] on div at bounding box center [439, 425] width 480 height 21
click at [663, 453] on div "Pallet(s)" at bounding box center [439, 452] width 480 height 21
click at [228, 503] on div "Weight * 900 lbs kgs Commodity * Auto Glass Auto Glass Adhesives / Glues Aquape…" at bounding box center [355, 477] width 668 height 236
click at [250, 484] on input "Package Count *" at bounding box center [272, 480] width 146 height 21
type input "2"
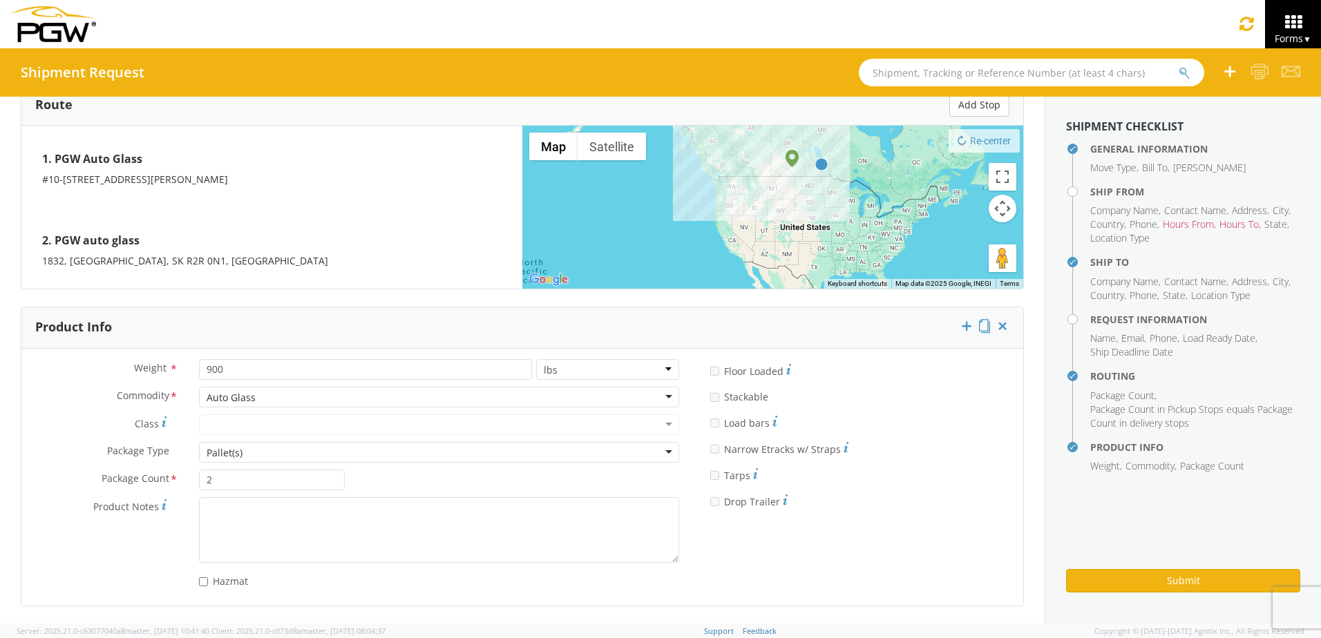
click at [713, 374] on label "* Floor Loaded" at bounding box center [750, 370] width 81 height 17
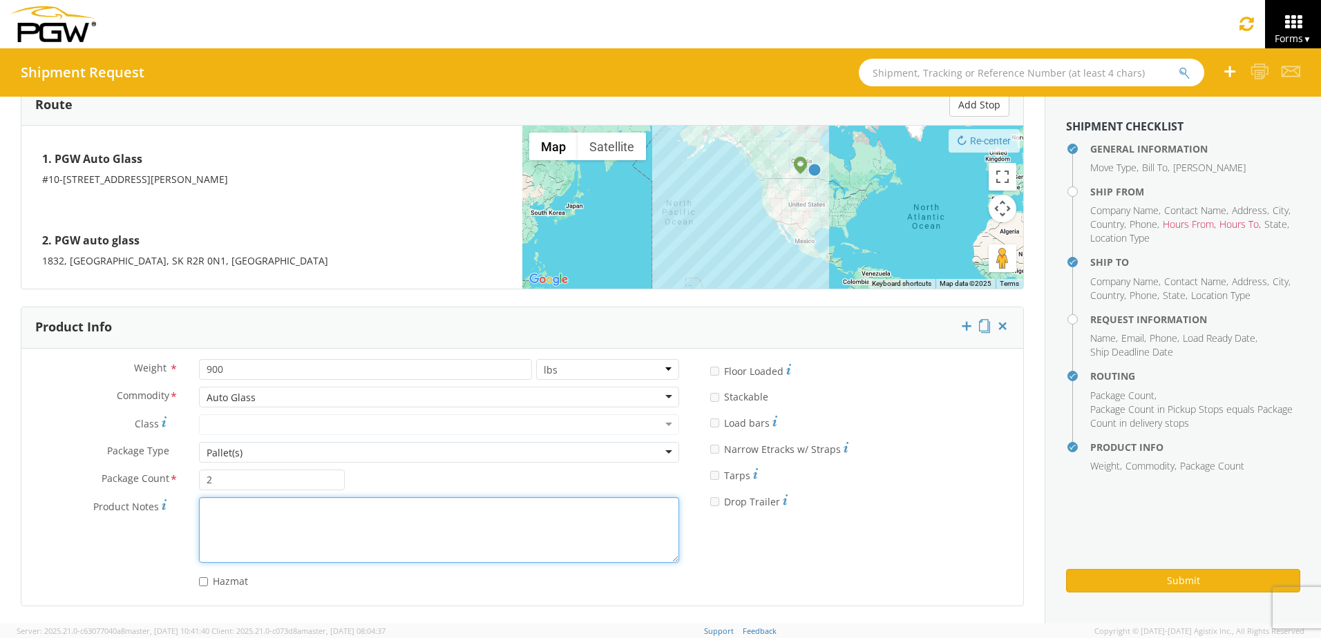
click at [266, 522] on textarea "Product Notes *" at bounding box center [439, 530] width 480 height 66
type textarea "w"
type textarea "TST way bill [PHONE_NUMBER]"
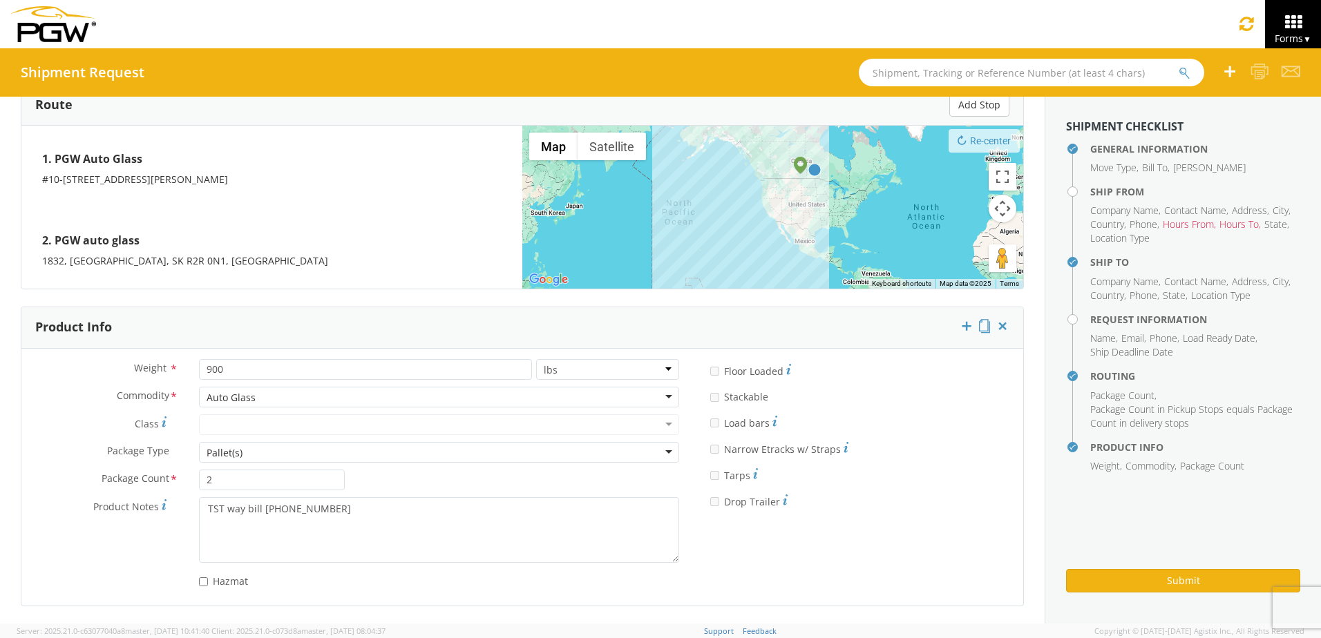
click at [759, 374] on label "* Floor Loaded" at bounding box center [750, 370] width 81 height 17
drag, startPoint x: 759, startPoint y: 374, endPoint x: 751, endPoint y: 374, distance: 7.6
click at [751, 374] on label "* Floor Loaded" at bounding box center [750, 370] width 81 height 17
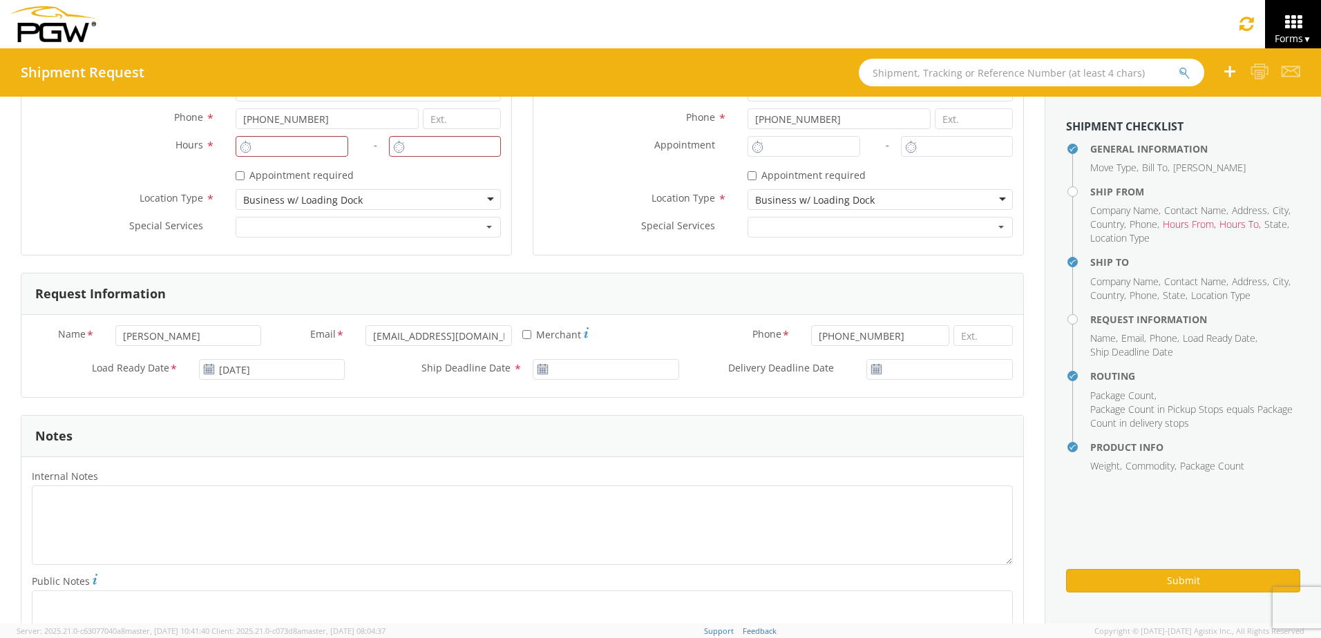
scroll to position [336, 0]
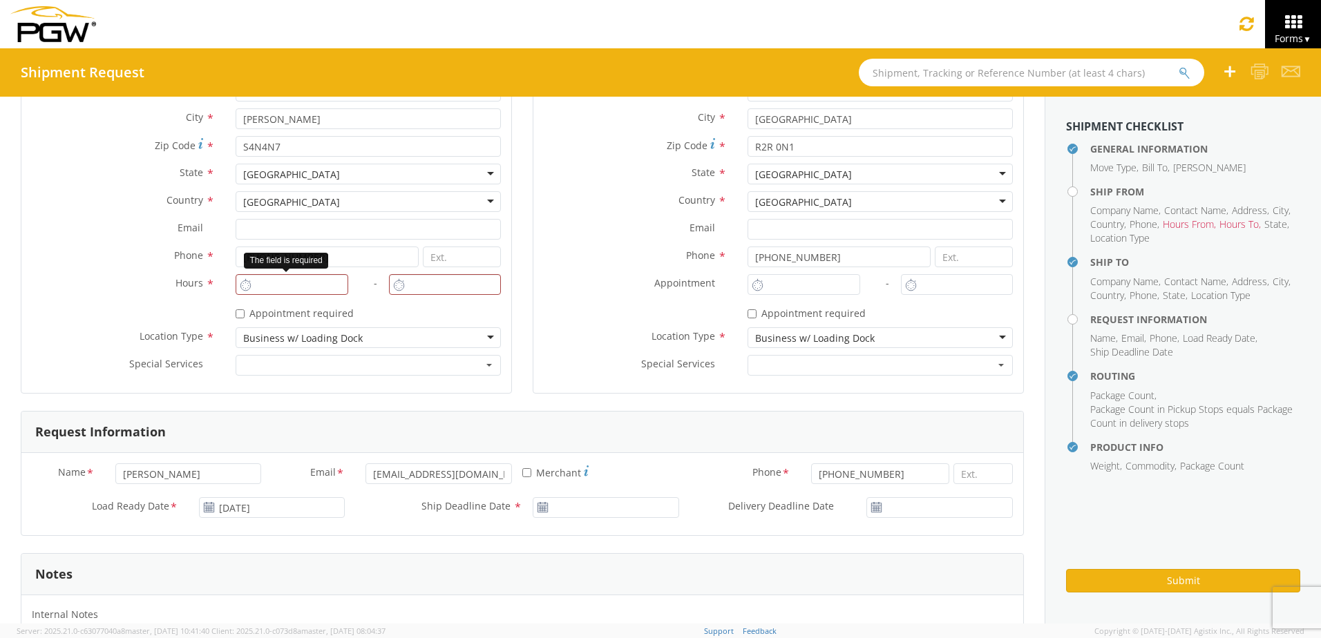
click at [240, 287] on icon at bounding box center [246, 284] width 12 height 13
click at [244, 285] on icon at bounding box center [246, 284] width 12 height 13
type input "4:00 PM"
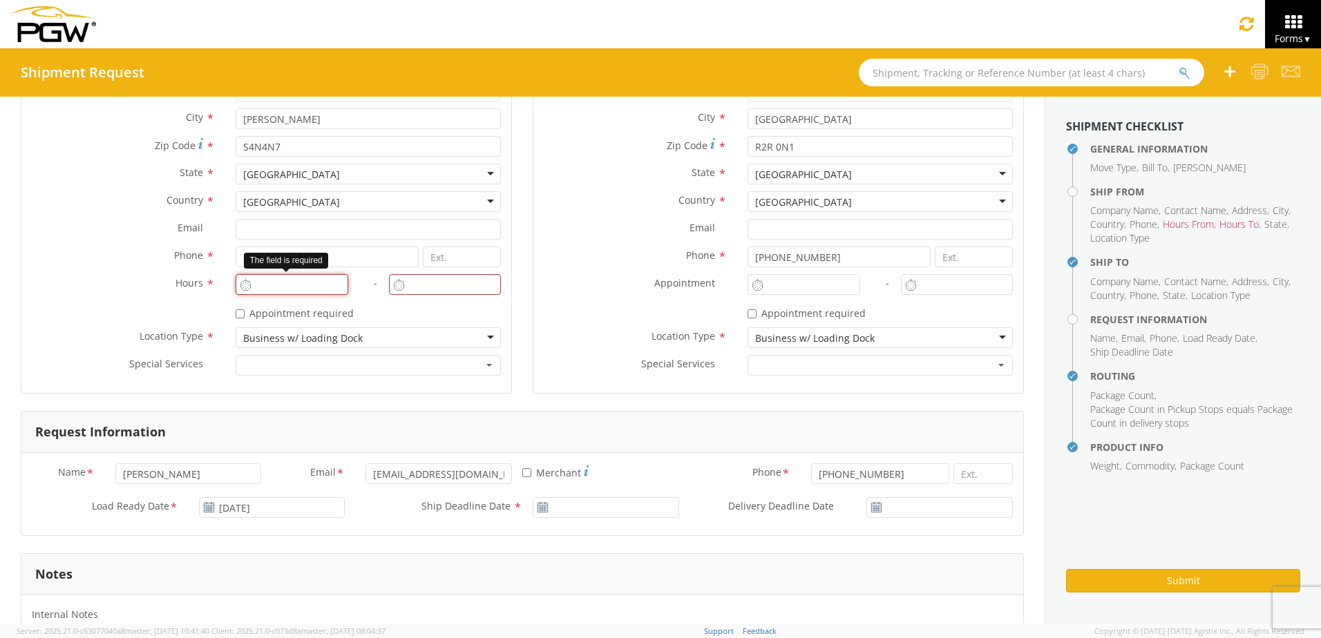
type input "5:00 PM"
click at [260, 280] on input "4:00 PM" at bounding box center [292, 284] width 112 height 21
type input "3:00 PM"
click at [598, 354] on div "Location Type * Business w/ Loading Dock Business w/ Loading Dock Business No L…" at bounding box center [778, 341] width 490 height 28
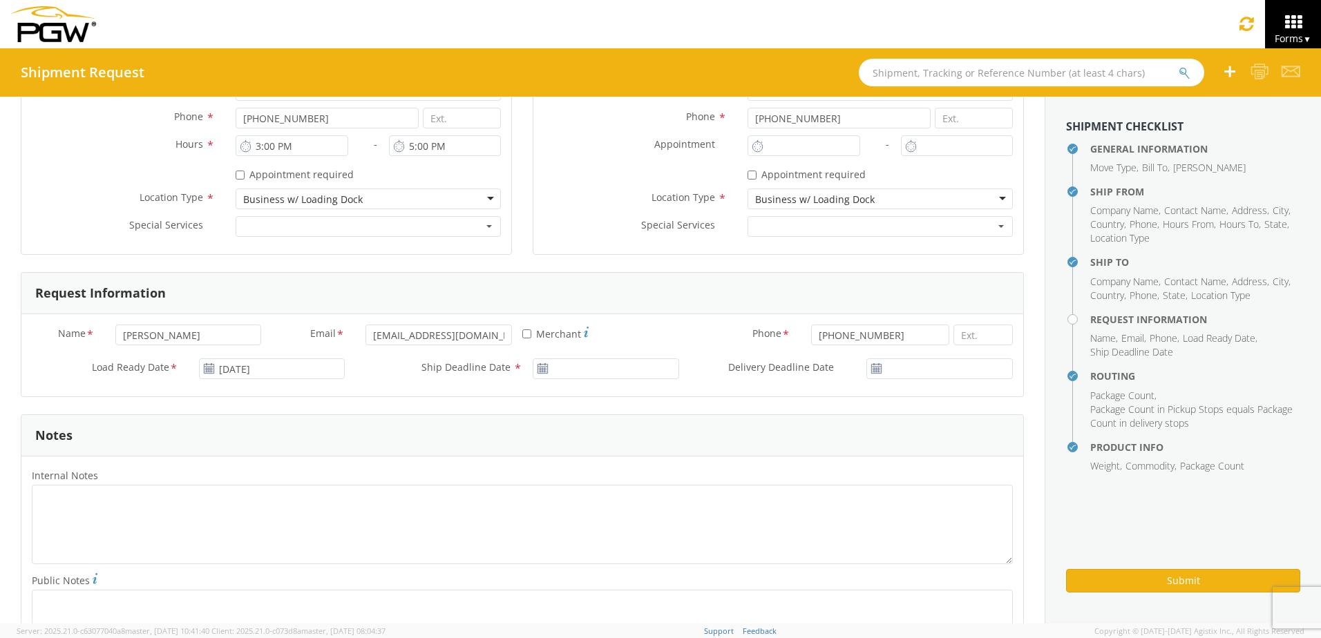
scroll to position [474, 0]
click at [538, 372] on use at bounding box center [543, 369] width 10 height 10
click at [877, 375] on input "[DATE]" at bounding box center [939, 369] width 146 height 21
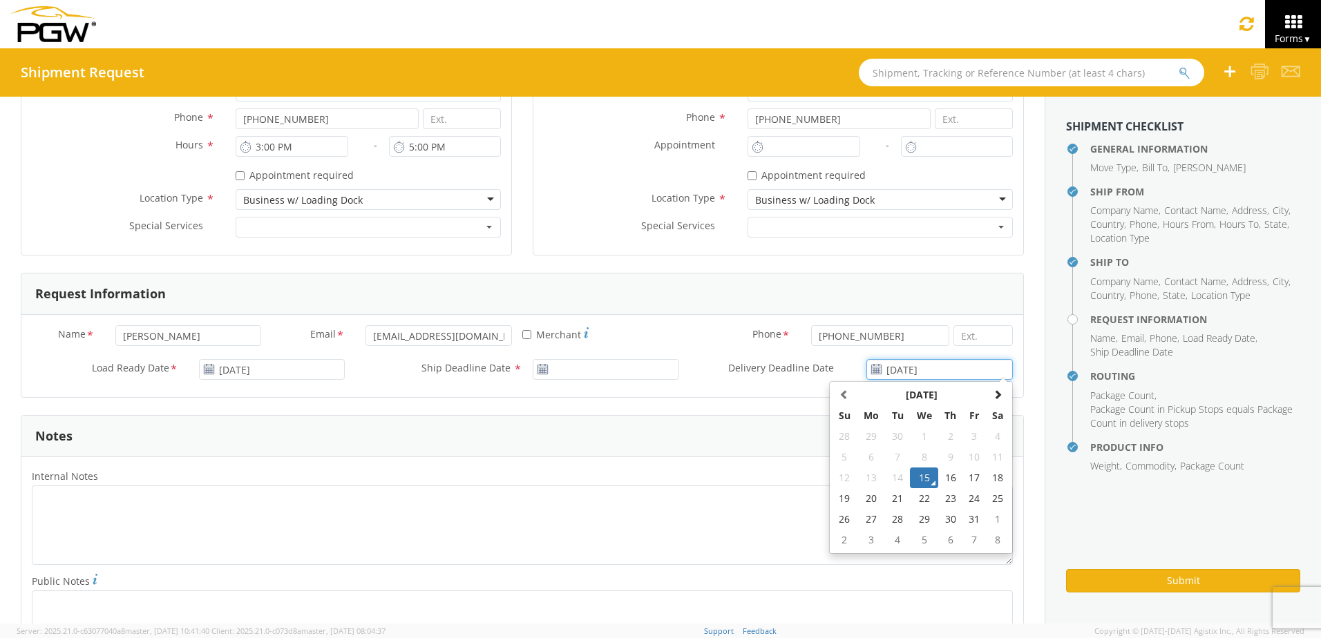
click at [877, 375] on input "[DATE]" at bounding box center [939, 369] width 146 height 21
drag, startPoint x: 877, startPoint y: 375, endPoint x: 933, endPoint y: 477, distance: 116.9
click at [938, 477] on td "16" at bounding box center [950, 478] width 24 height 21
type input "[DATE]"
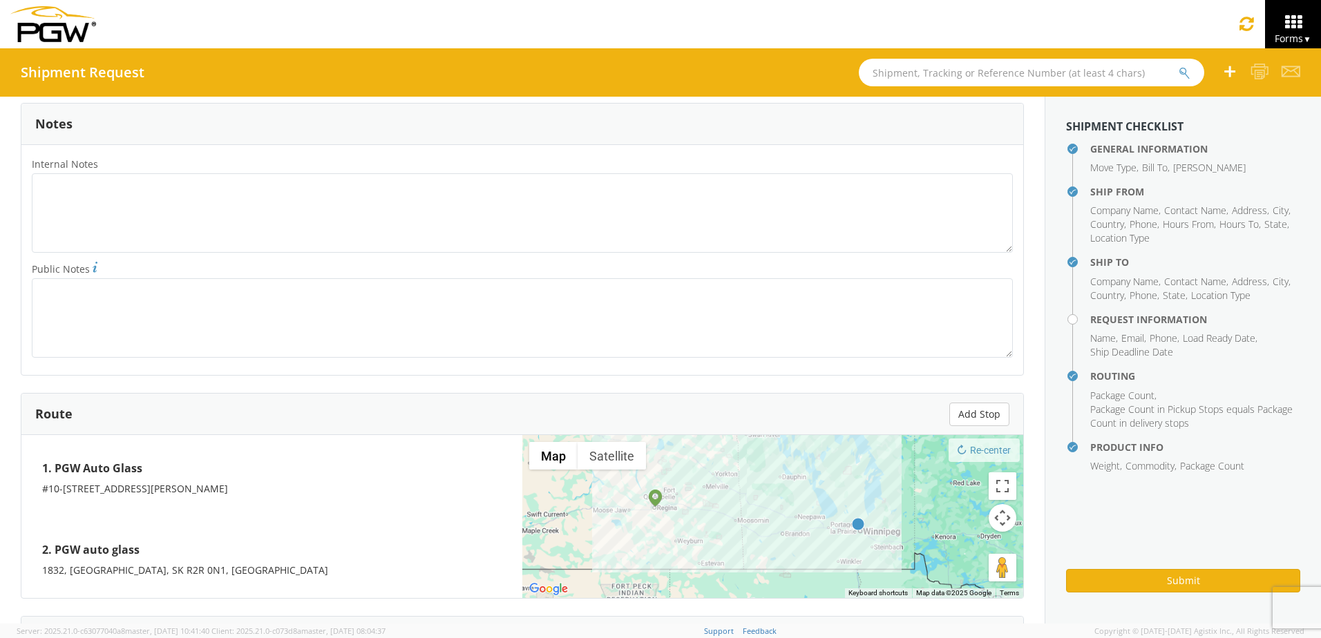
scroll to position [819, 0]
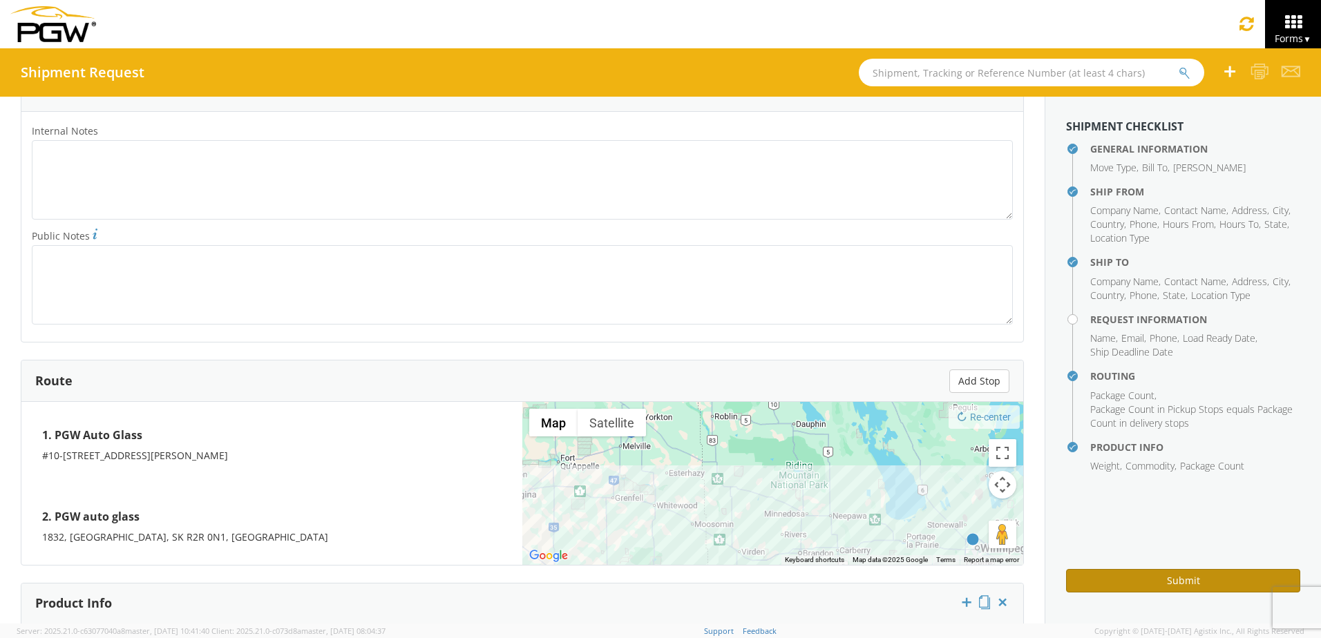
click at [1137, 583] on button "Submit" at bounding box center [1183, 580] width 234 height 23
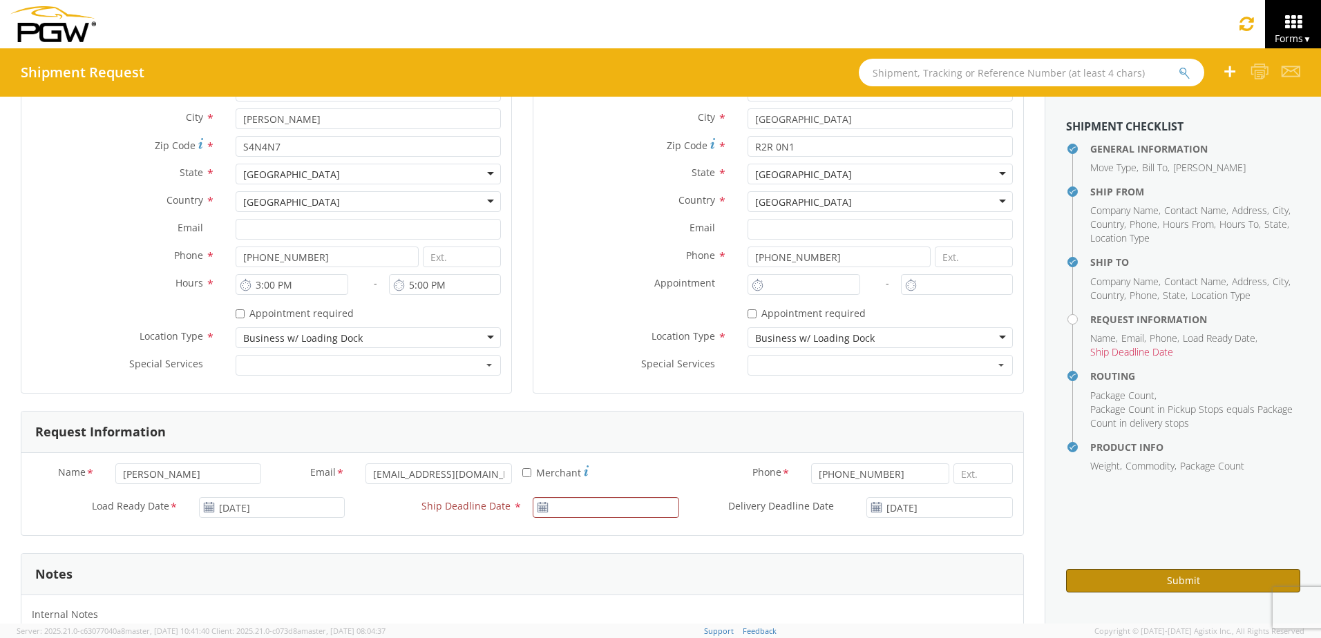
scroll to position [267, 0]
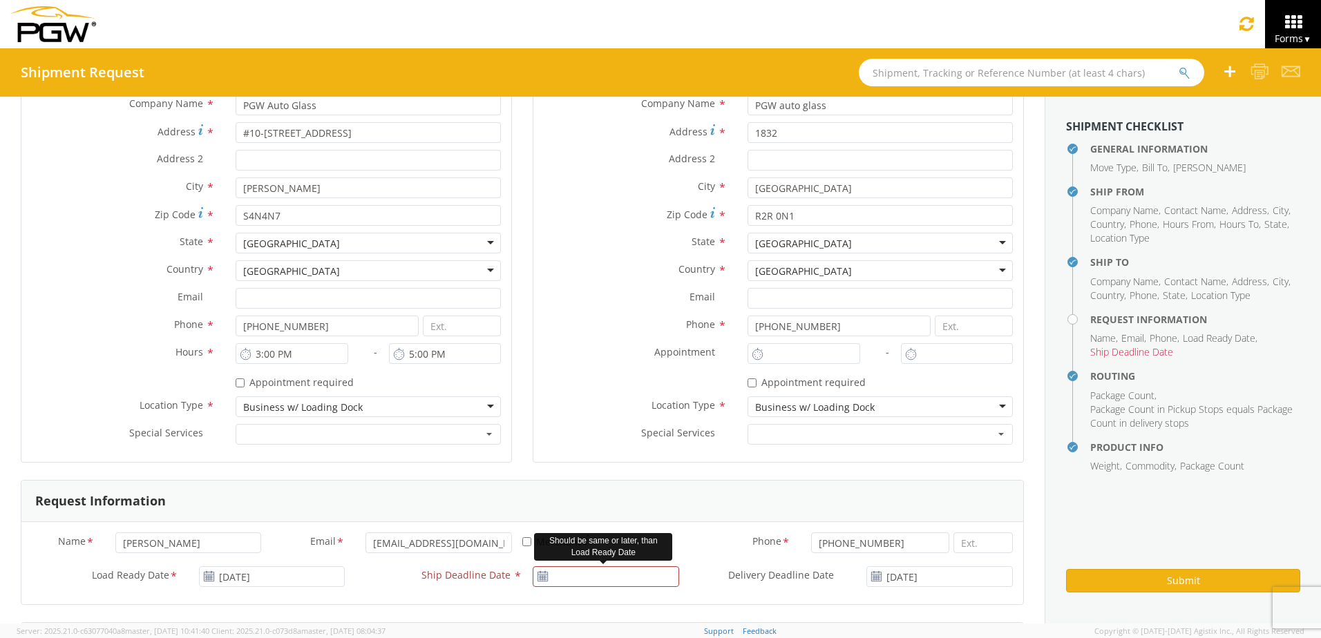
click at [541, 577] on icon at bounding box center [543, 576] width 12 height 11
click at [537, 576] on icon at bounding box center [543, 576] width 12 height 11
type input "[DATE]"
click at [562, 573] on input "[DATE]" at bounding box center [606, 577] width 146 height 21
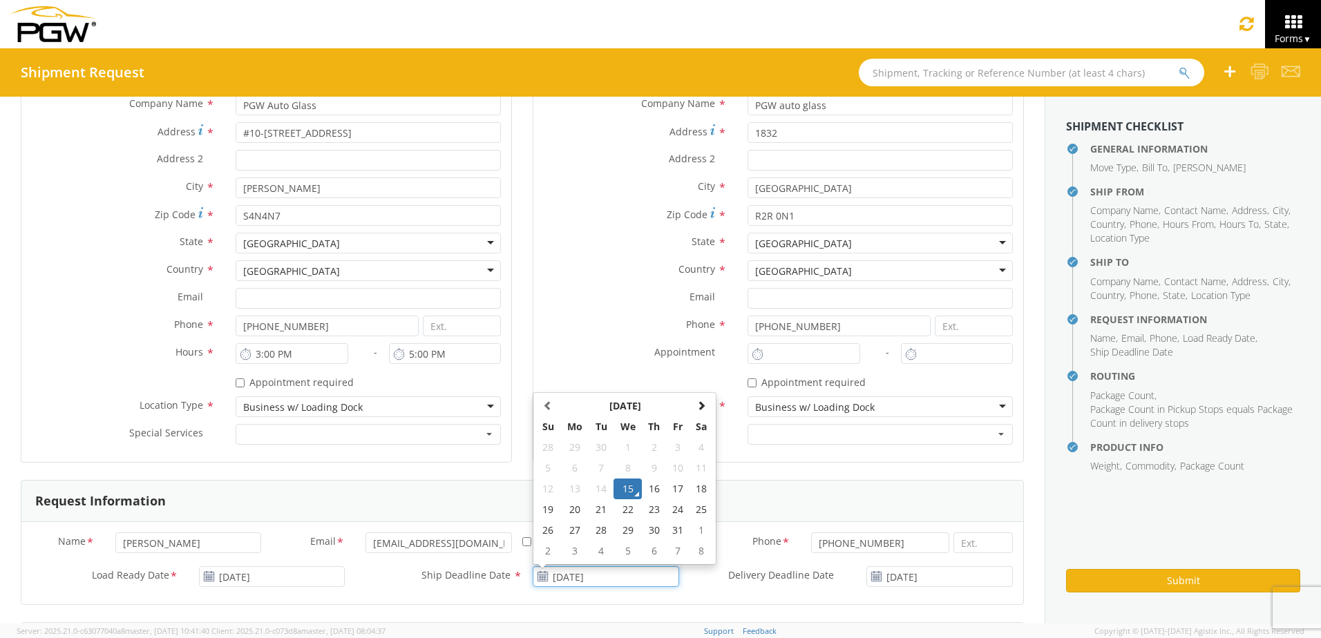
click at [562, 573] on input "[DATE]" at bounding box center [606, 577] width 146 height 21
click at [566, 579] on input "[DATE]" at bounding box center [606, 577] width 146 height 21
drag, startPoint x: 566, startPoint y: 579, endPoint x: 570, endPoint y: 609, distance: 30.7
click at [570, 609] on form "General Information Template * PO# * Equipment Type * 28’ Box Van 53’ Dry Van D…" at bounding box center [522, 643] width 1003 height 1585
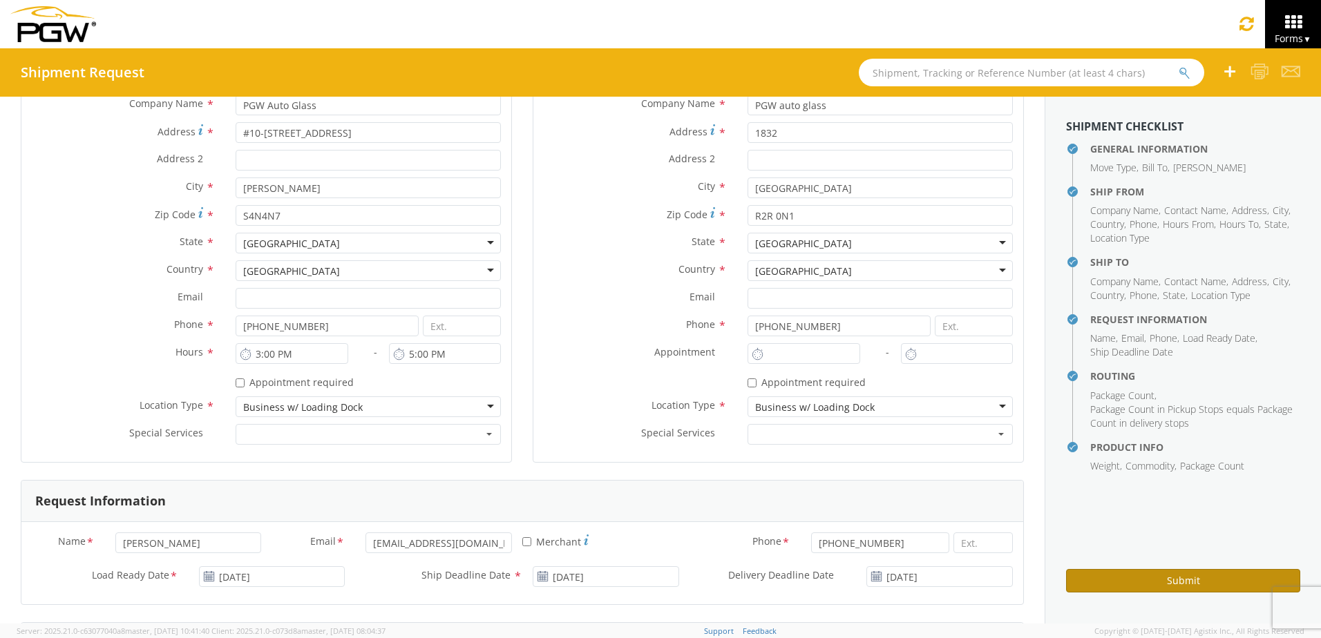
click at [1112, 582] on button "Submit" at bounding box center [1183, 580] width 234 height 23
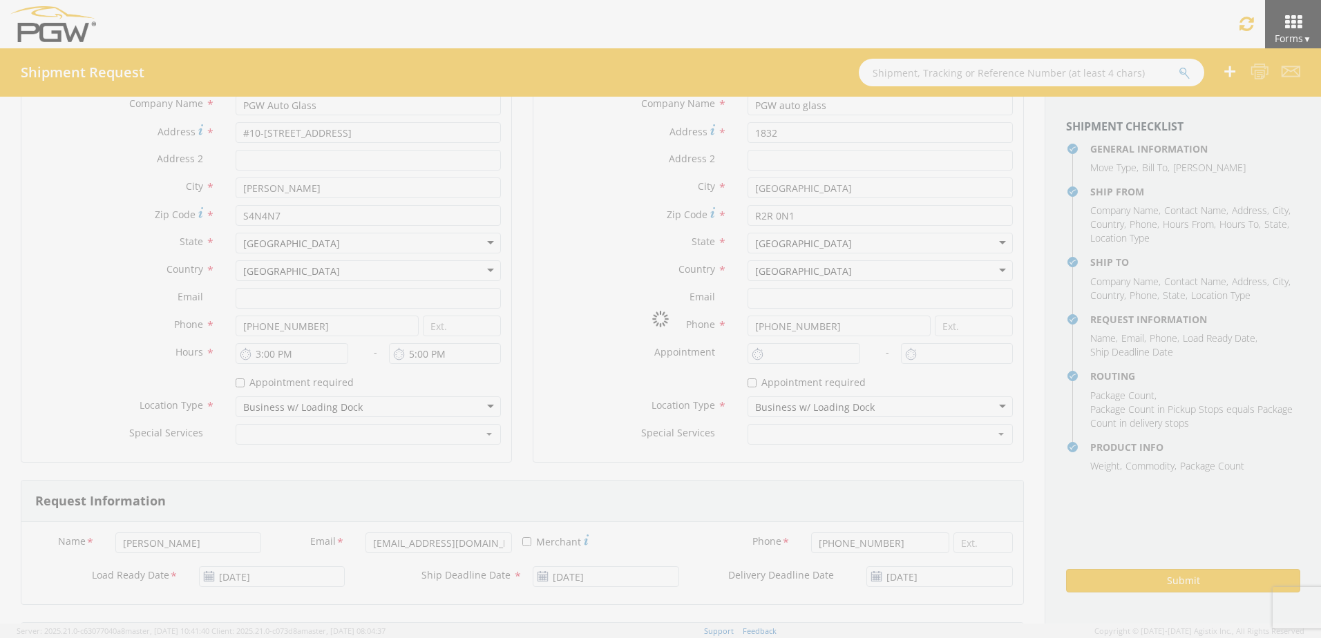
click at [889, 73] on div at bounding box center [660, 319] width 1321 height 638
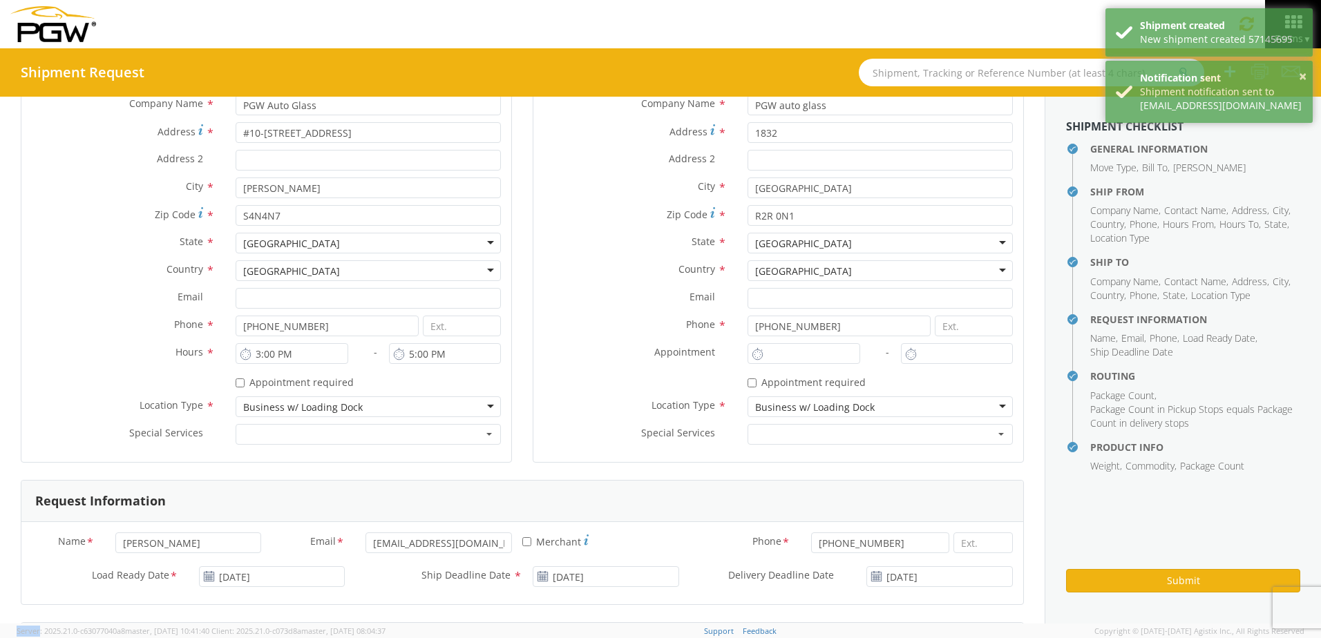
click at [889, 73] on div "Shipment Request General Information Template * PO# * Equipment Type * 28’ Box …" at bounding box center [660, 336] width 1300 height 576
click at [889, 73] on input "text" at bounding box center [1031, 73] width 345 height 28
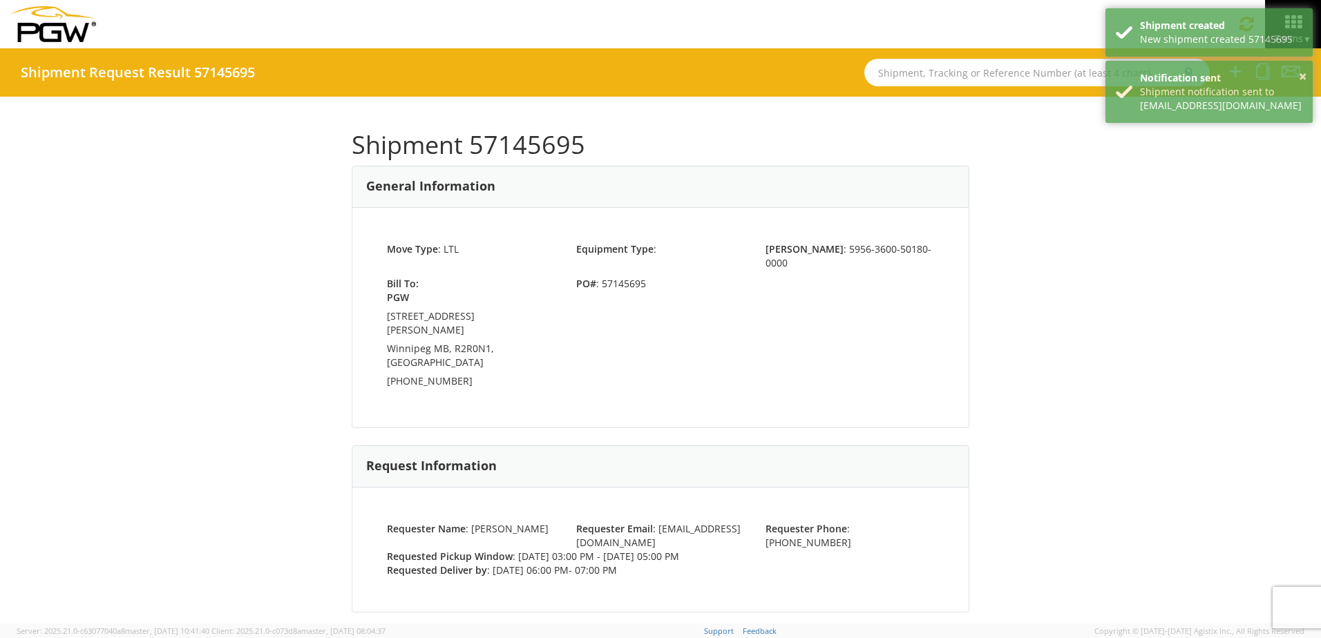
click at [920, 78] on input "text" at bounding box center [1036, 73] width 345 height 28
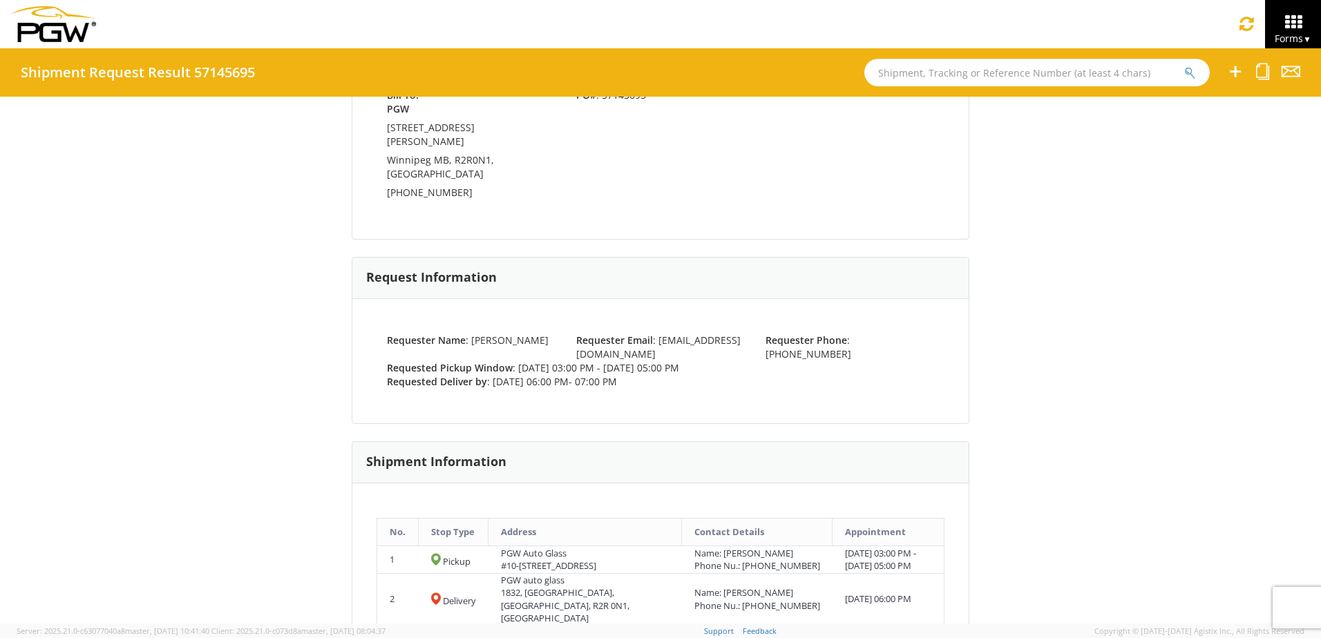
scroll to position [207, 0]
